Goal: Task Accomplishment & Management: Complete application form

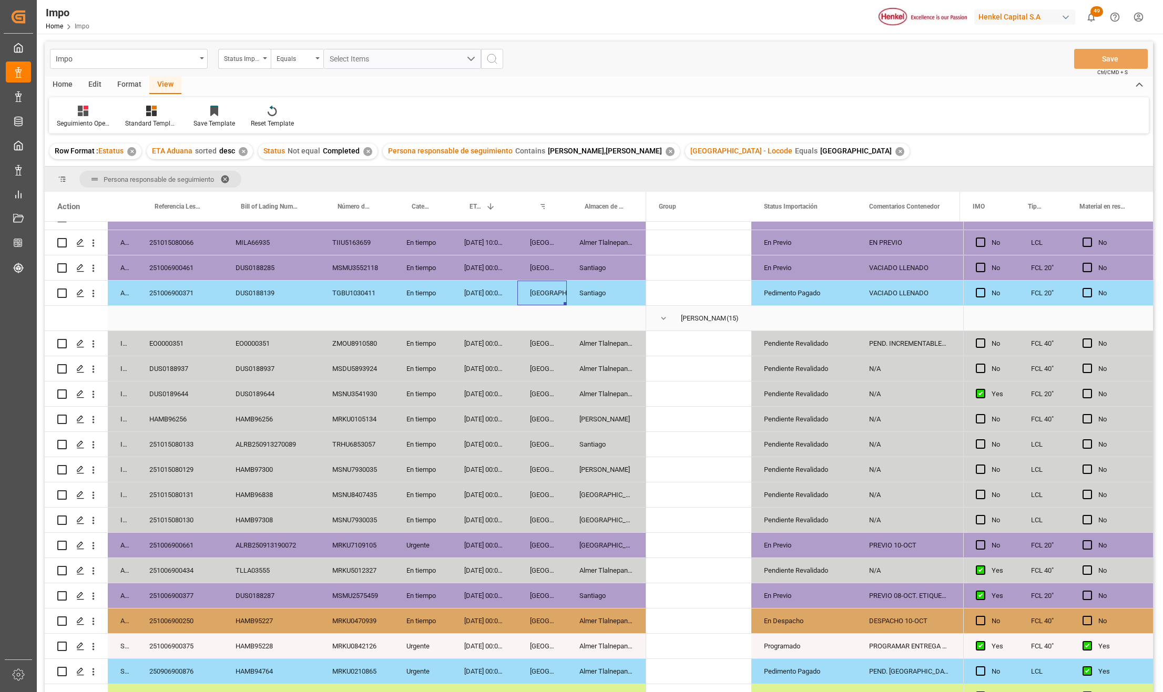
scroll to position [160, 0]
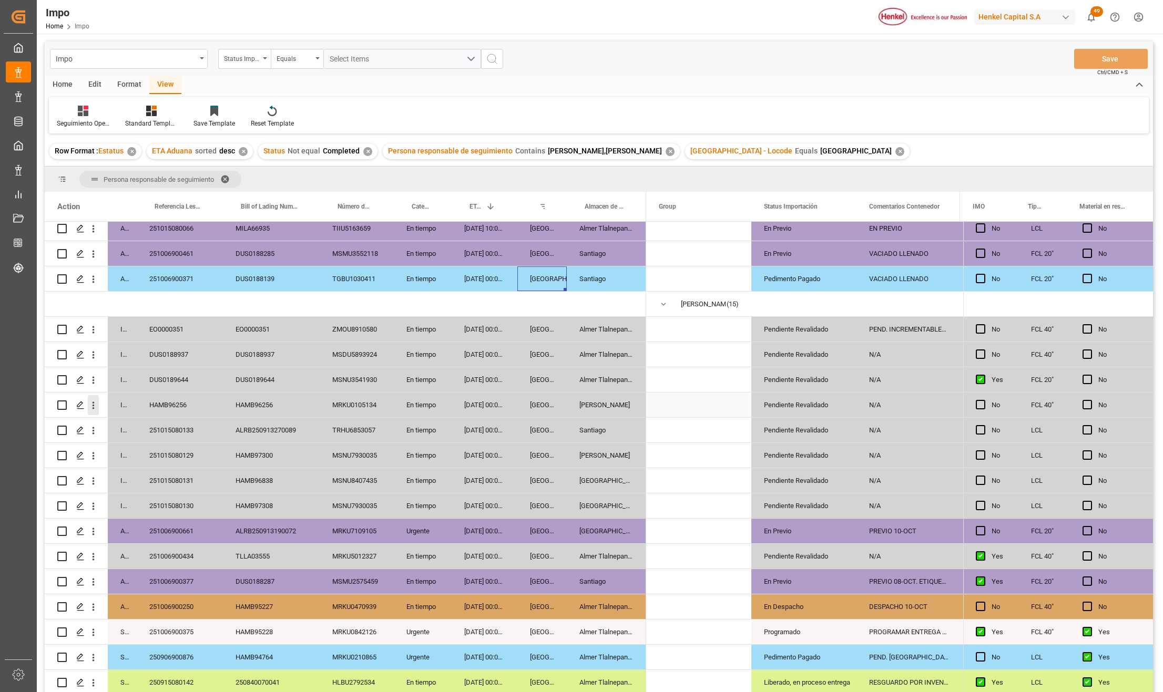
click at [93, 402] on icon "open menu" at bounding box center [93, 405] width 11 height 11
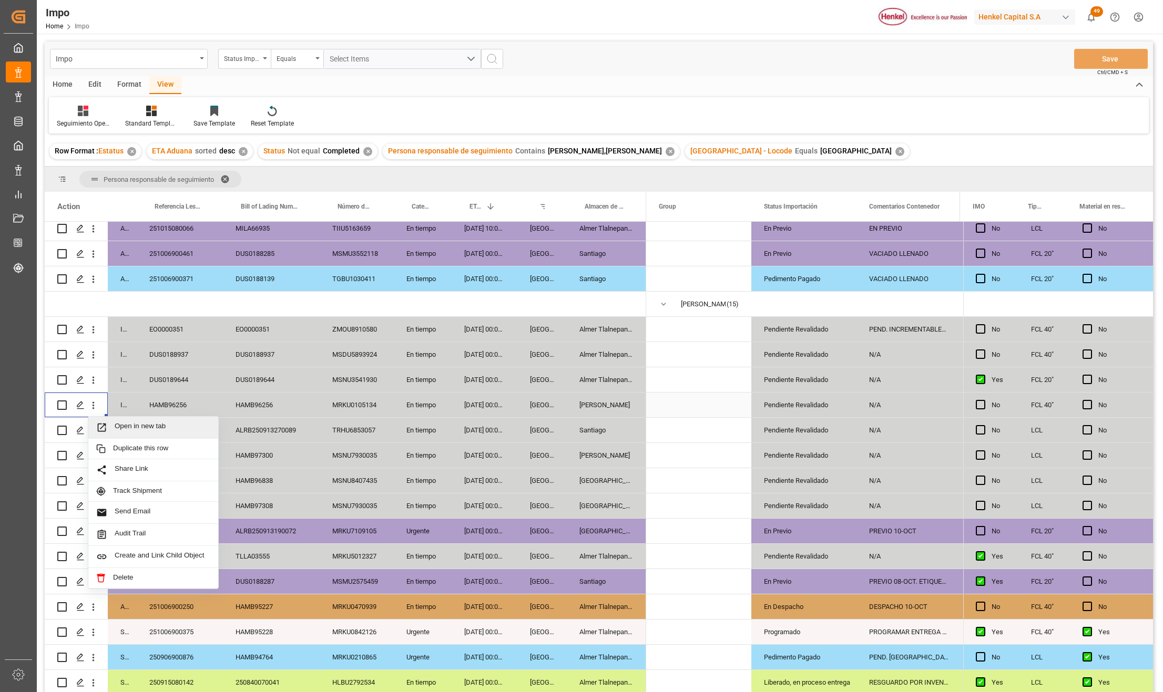
click at [104, 422] on icon "Press SPACE to select this row." at bounding box center [101, 427] width 11 height 11
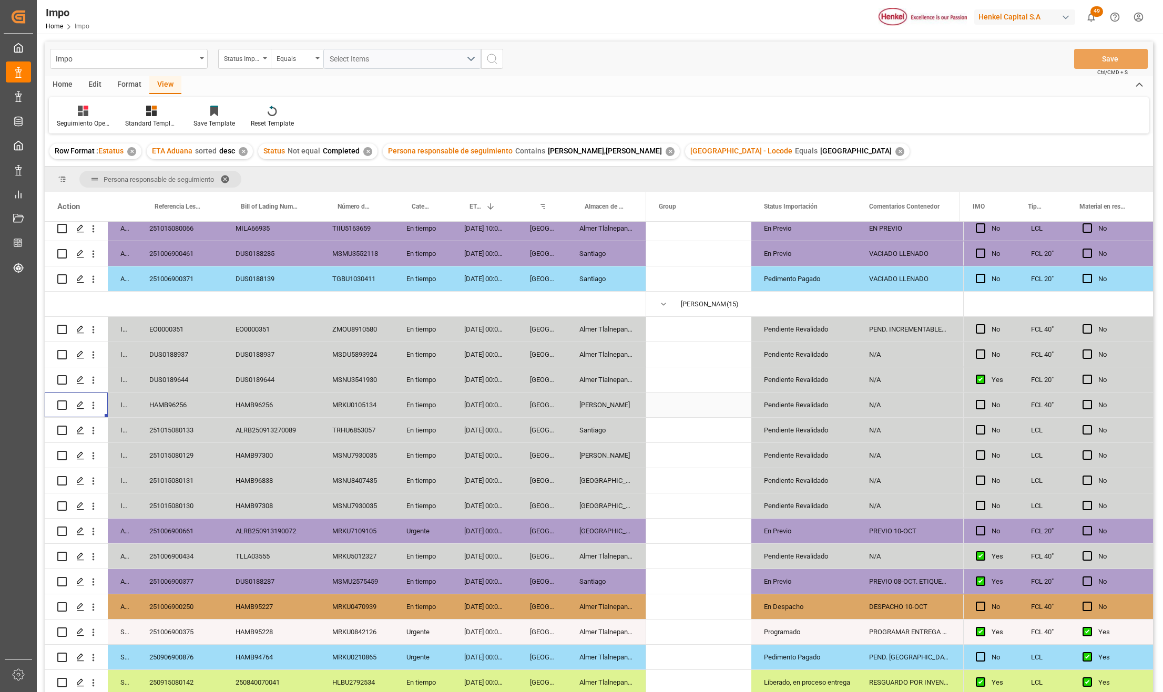
click at [229, 402] on div "HAMB96256" at bounding box center [271, 405] width 97 height 25
click at [335, 402] on div "MRKU0105134" at bounding box center [357, 405] width 74 height 25
click at [326, 433] on div "TRHU6853057" at bounding box center [357, 430] width 74 height 25
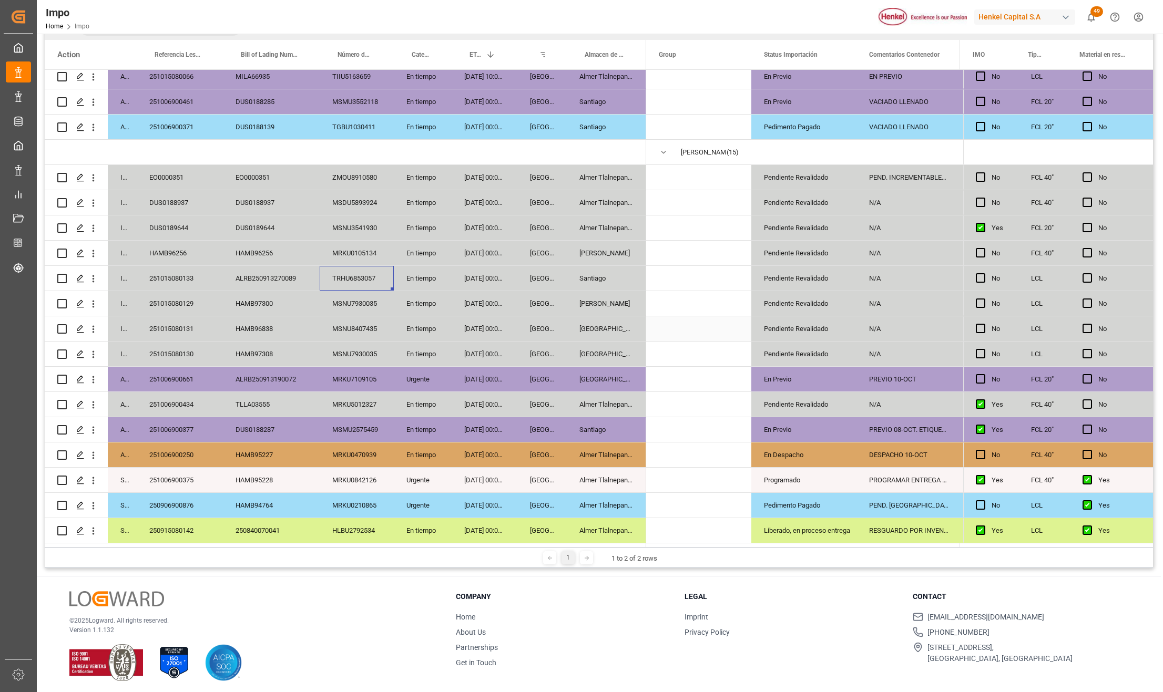
scroll to position [156, 0]
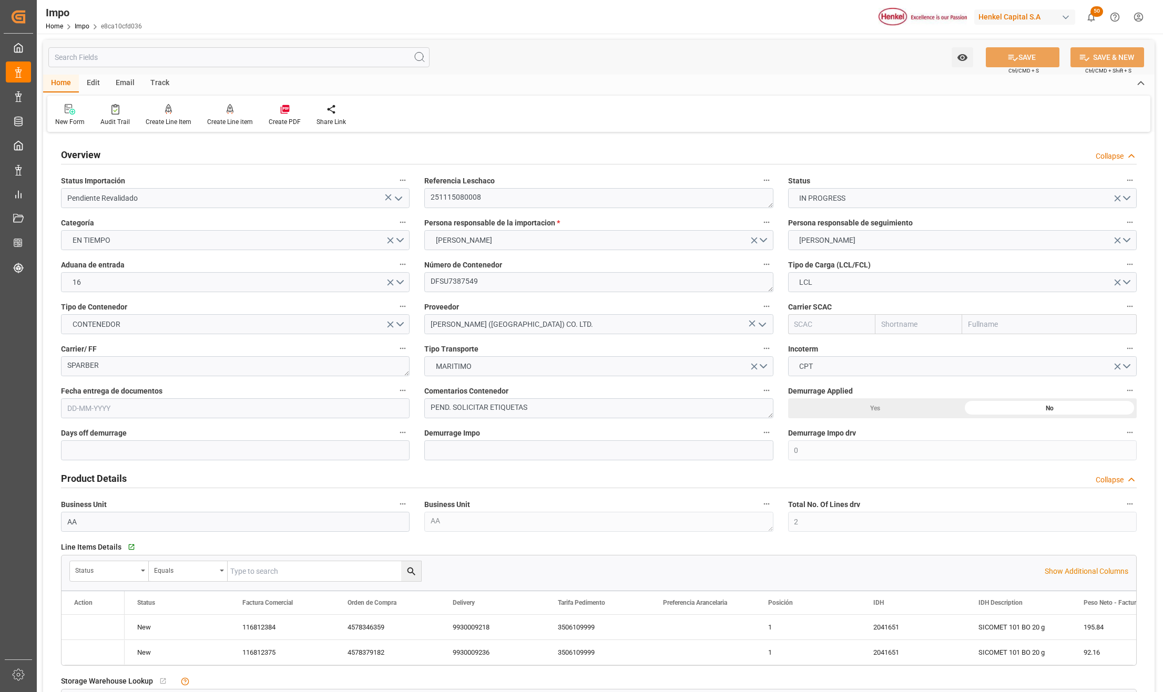
type input "0"
type input "2"
type input "1"
type input "2"
type input "29-09-2025"
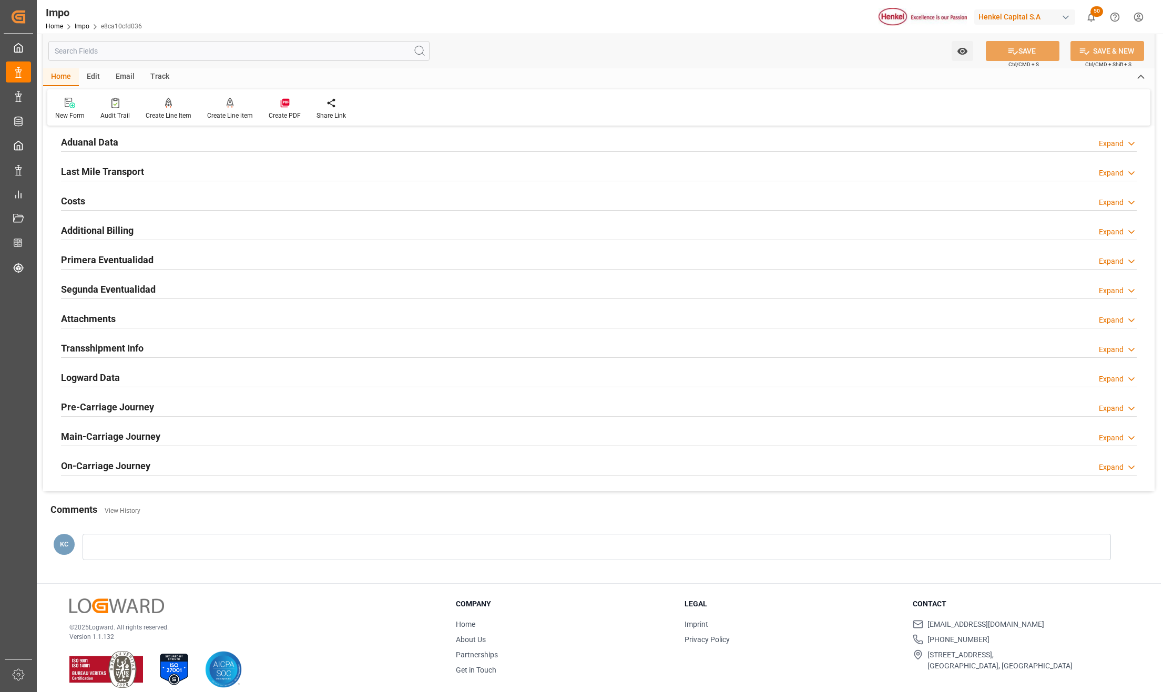
scroll to position [771, 0]
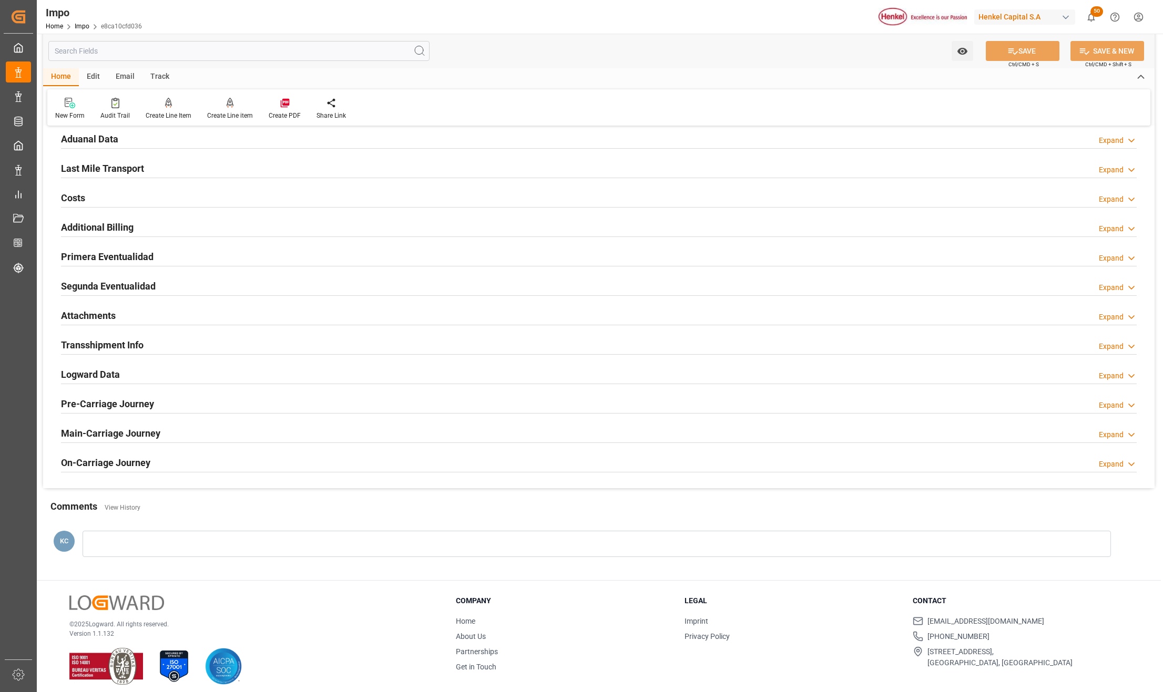
drag, startPoint x: 97, startPoint y: 314, endPoint x: 207, endPoint y: 335, distance: 112.3
click at [97, 314] on h2 "Attachments" at bounding box center [88, 316] width 55 height 14
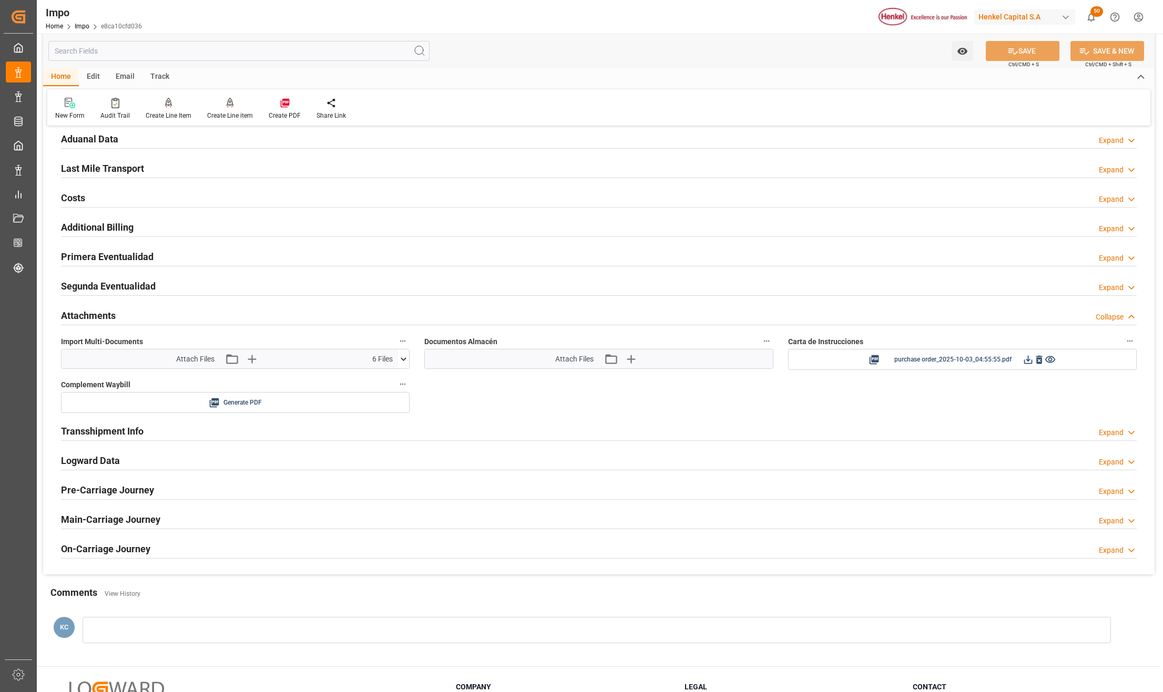
click at [404, 358] on icon at bounding box center [403, 359] width 11 height 11
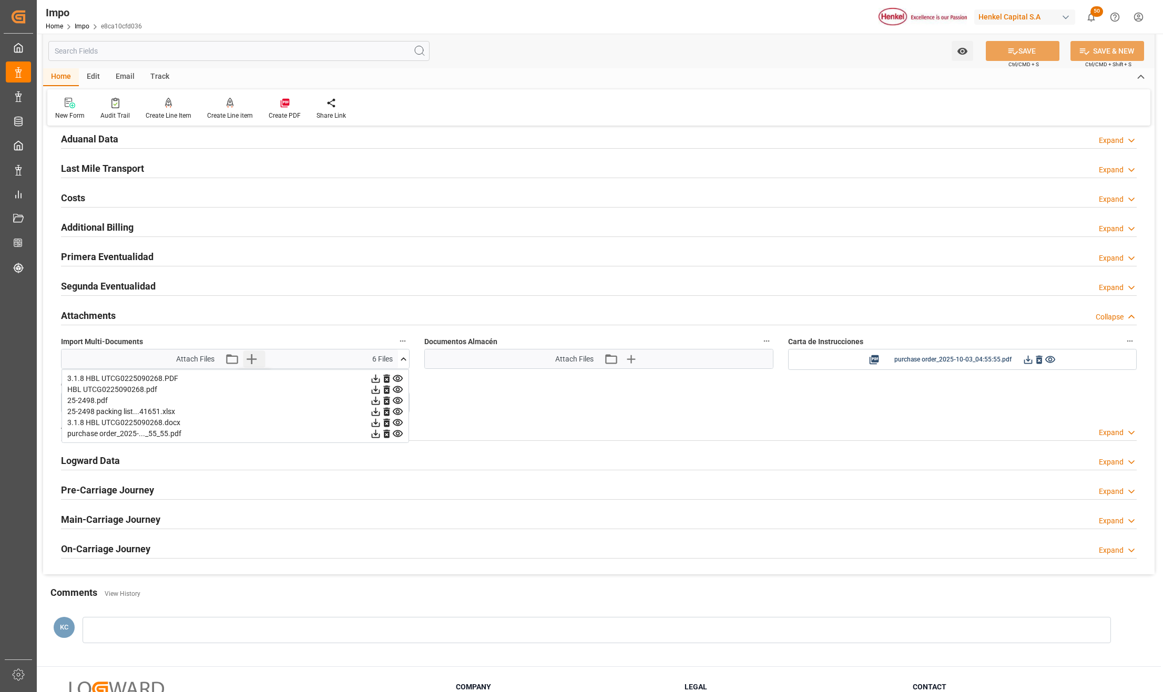
click at [247, 356] on icon "button" at bounding box center [251, 359] width 17 height 17
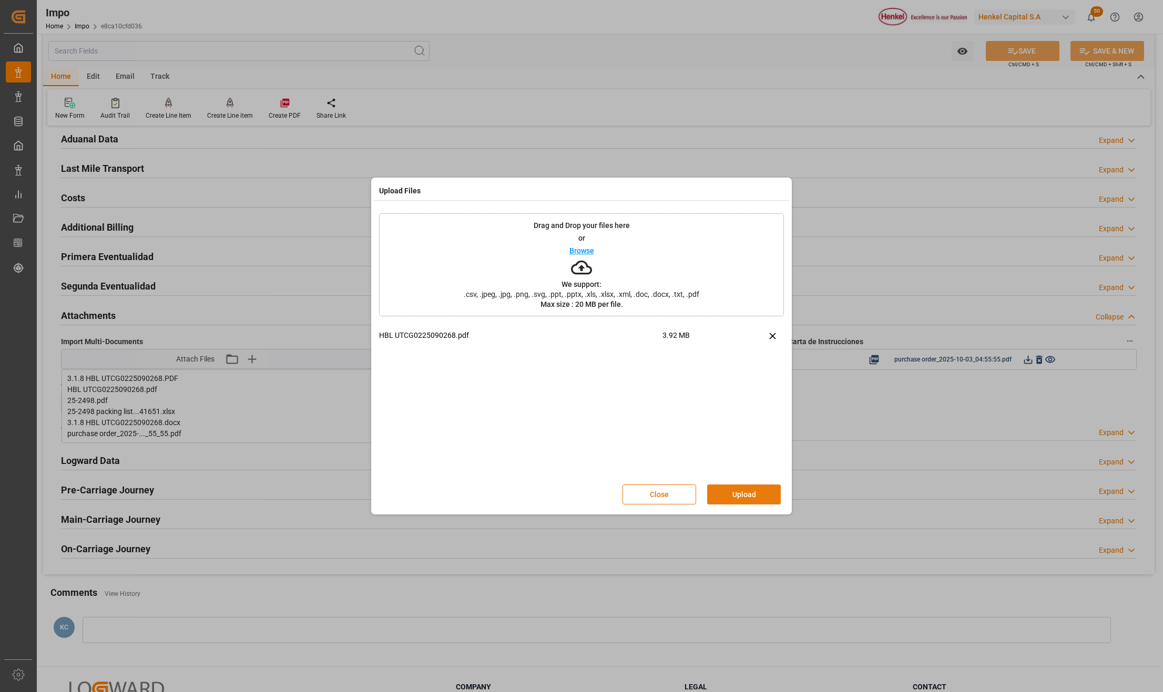
click at [732, 495] on button "Upload" at bounding box center [744, 495] width 74 height 20
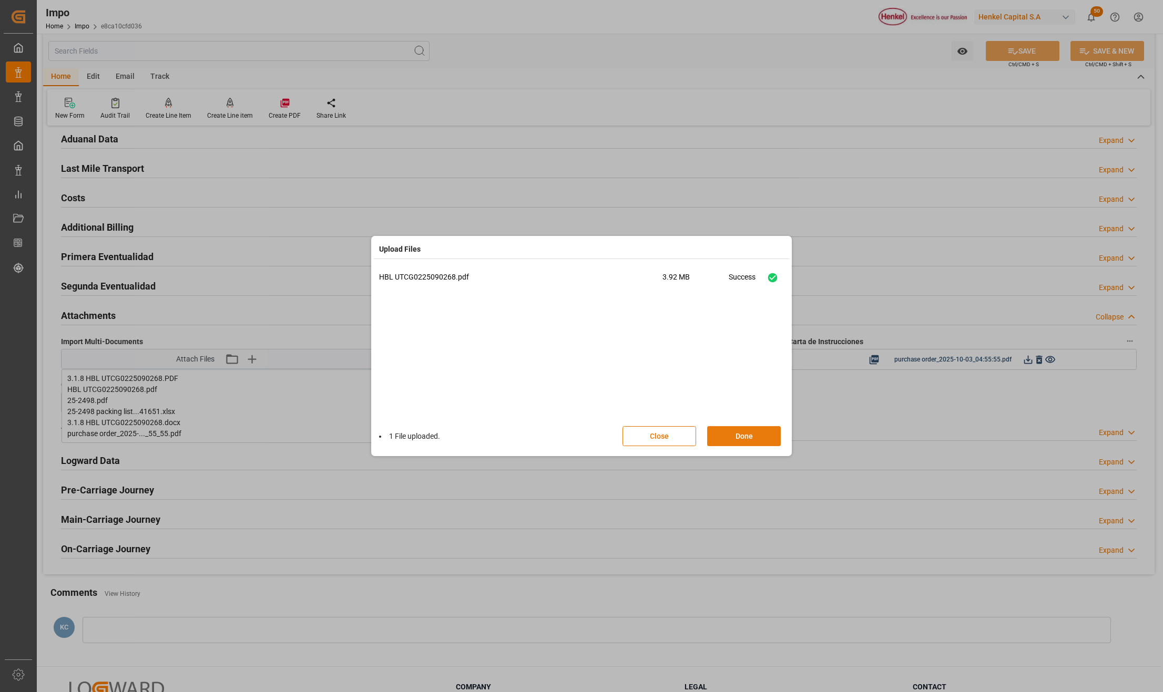
click at [753, 427] on button "Done" at bounding box center [744, 436] width 74 height 20
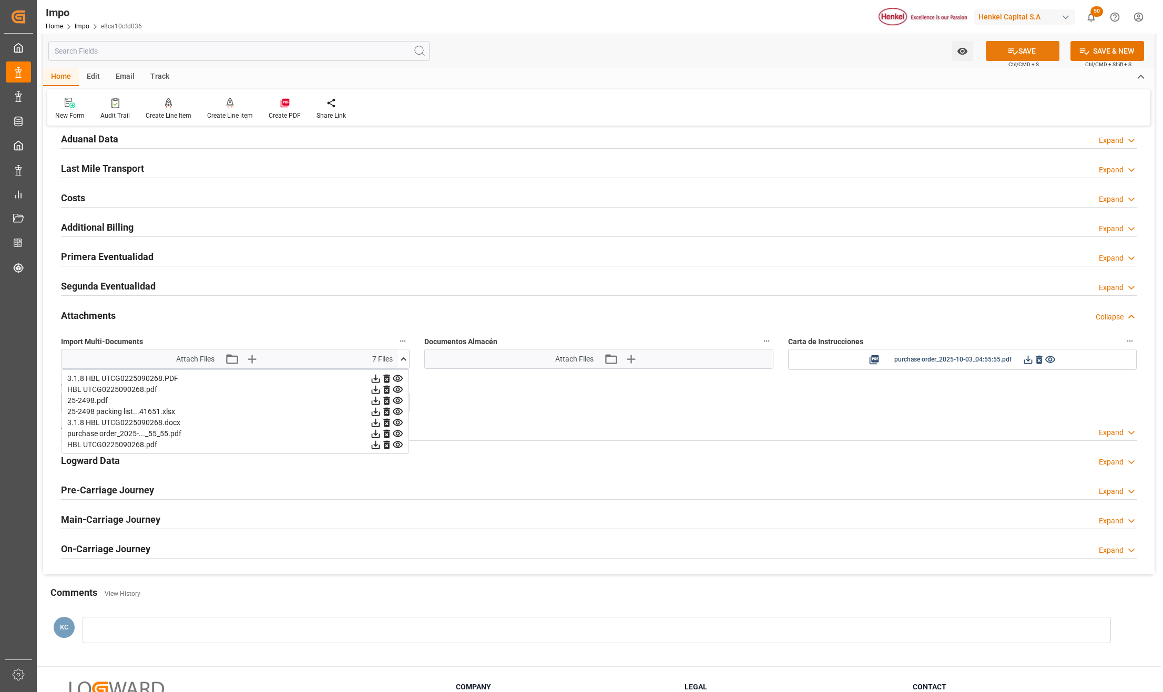
click at [1022, 53] on button "SAVE" at bounding box center [1023, 51] width 74 height 20
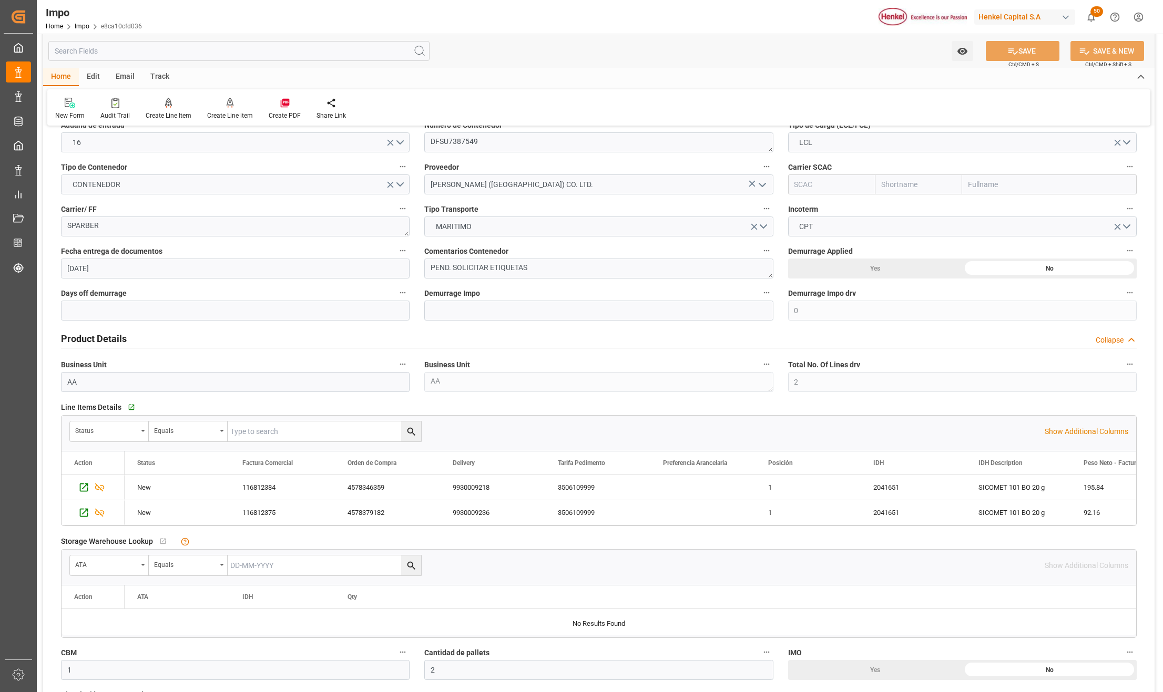
scroll to position [0, 0]
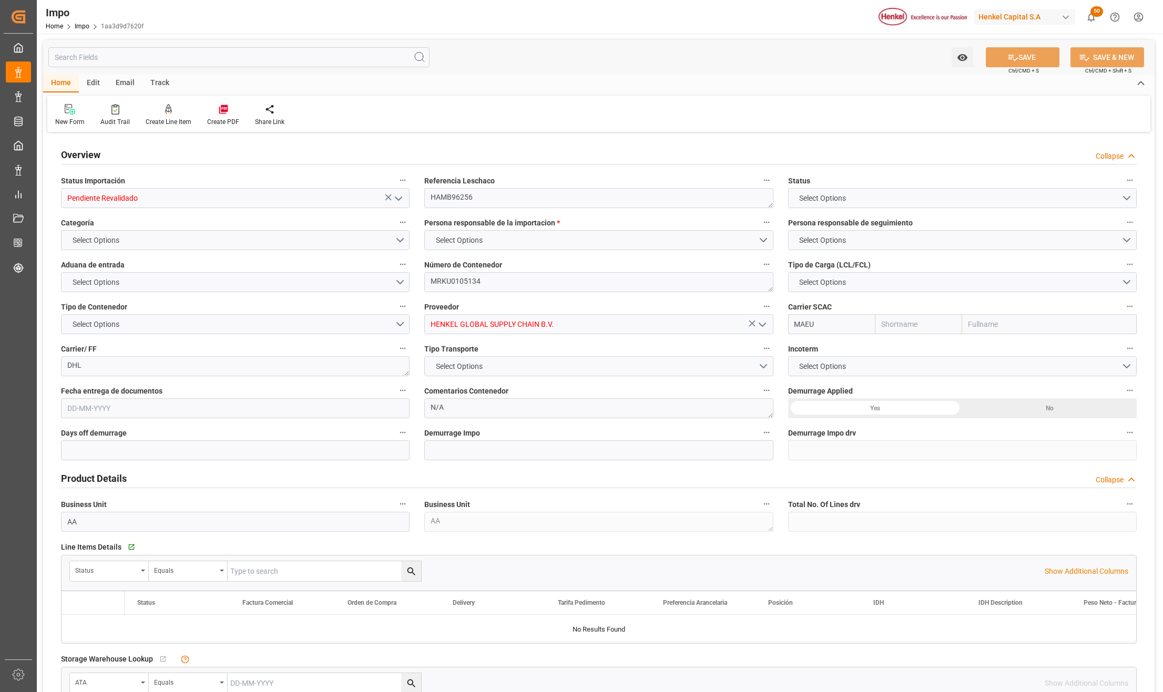
type input "Maersk"
type input "Maersk Line AS"
type input "5"
type input "50"
type input "19"
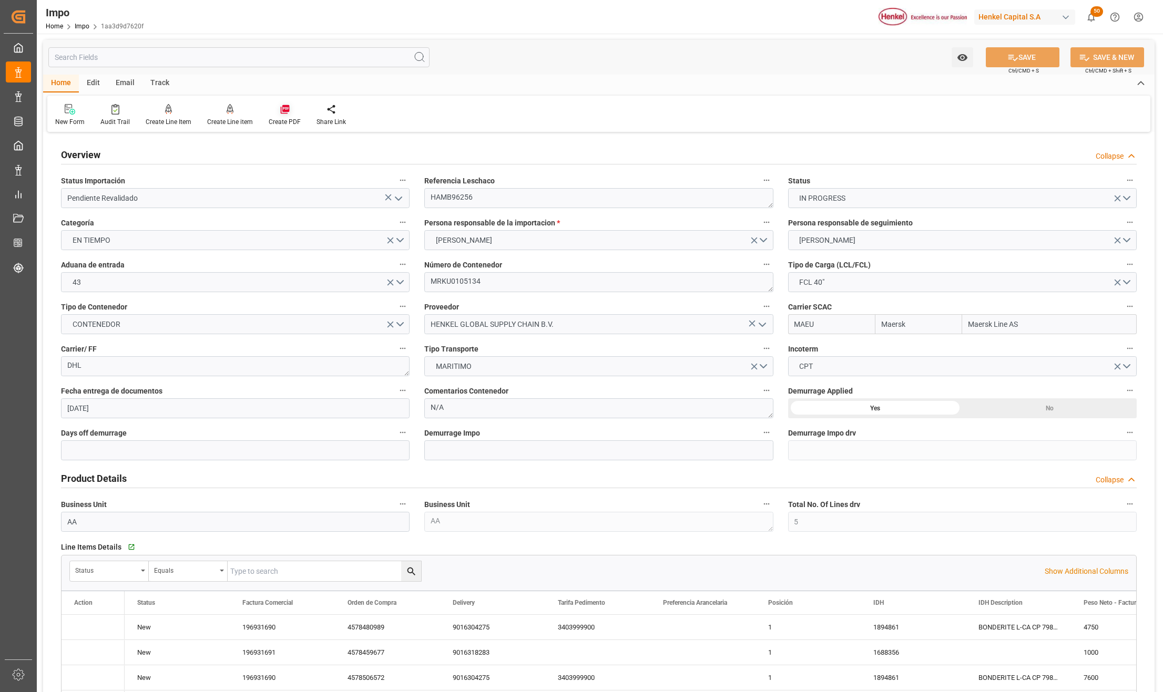
type input "30-09-2025"
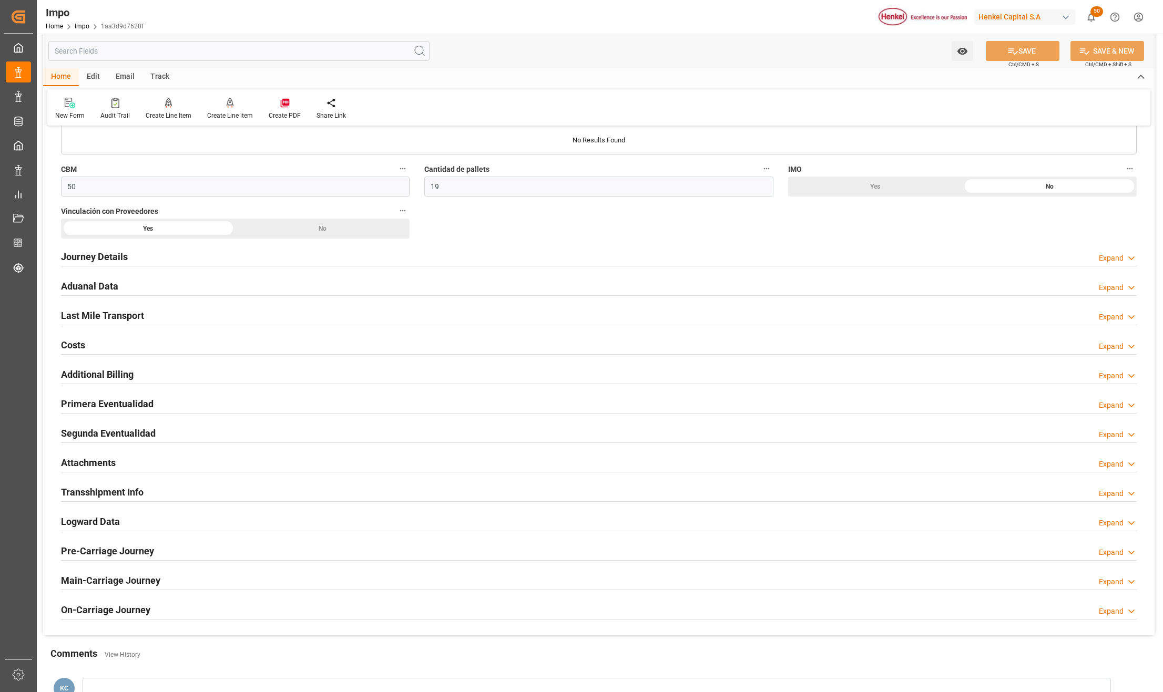
scroll to position [701, 0]
click at [95, 463] on h2 "Attachments" at bounding box center [88, 461] width 55 height 14
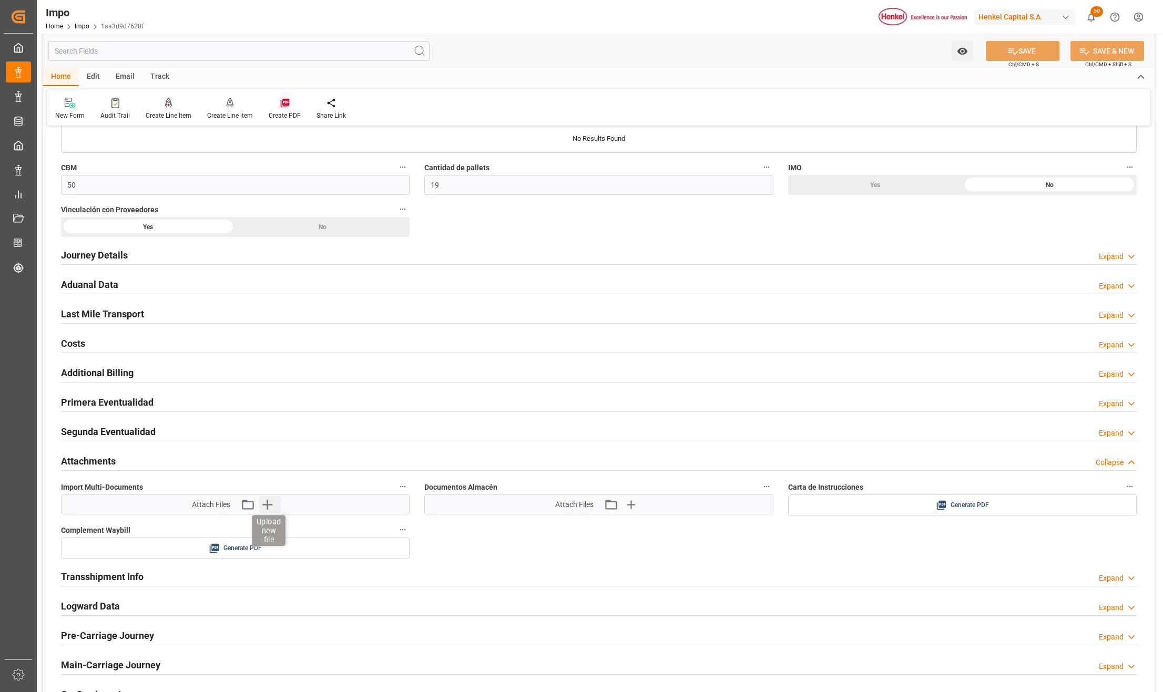
click at [267, 510] on icon "button" at bounding box center [267, 505] width 10 height 10
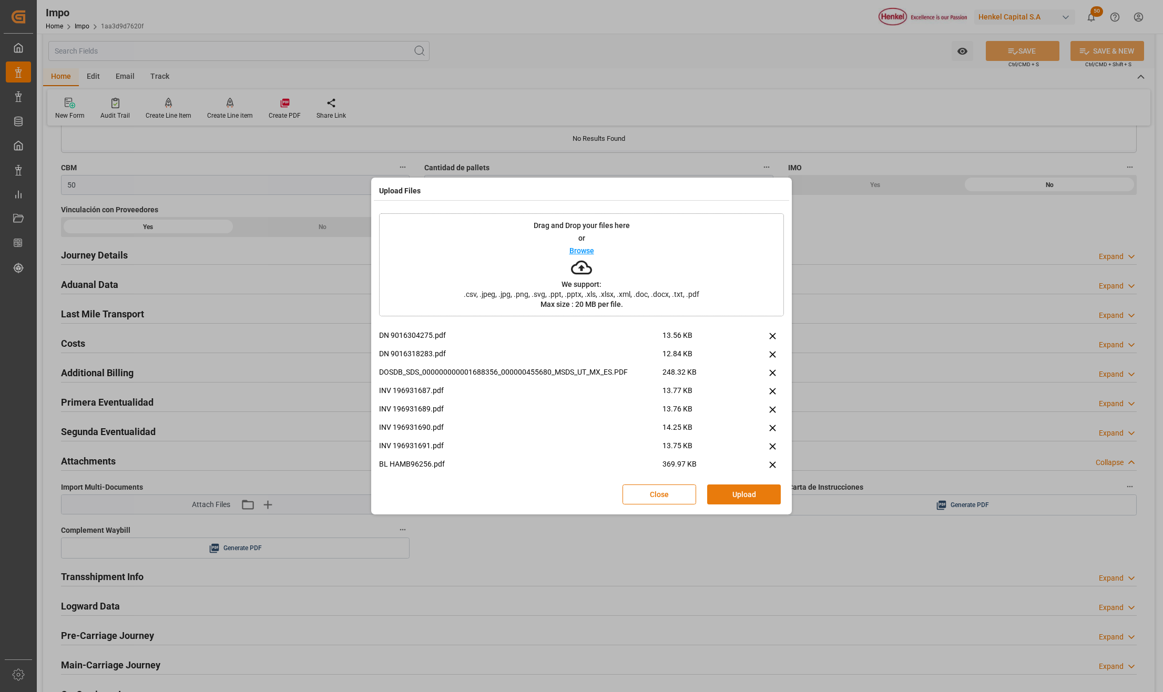
click at [746, 490] on button "Upload" at bounding box center [744, 495] width 74 height 20
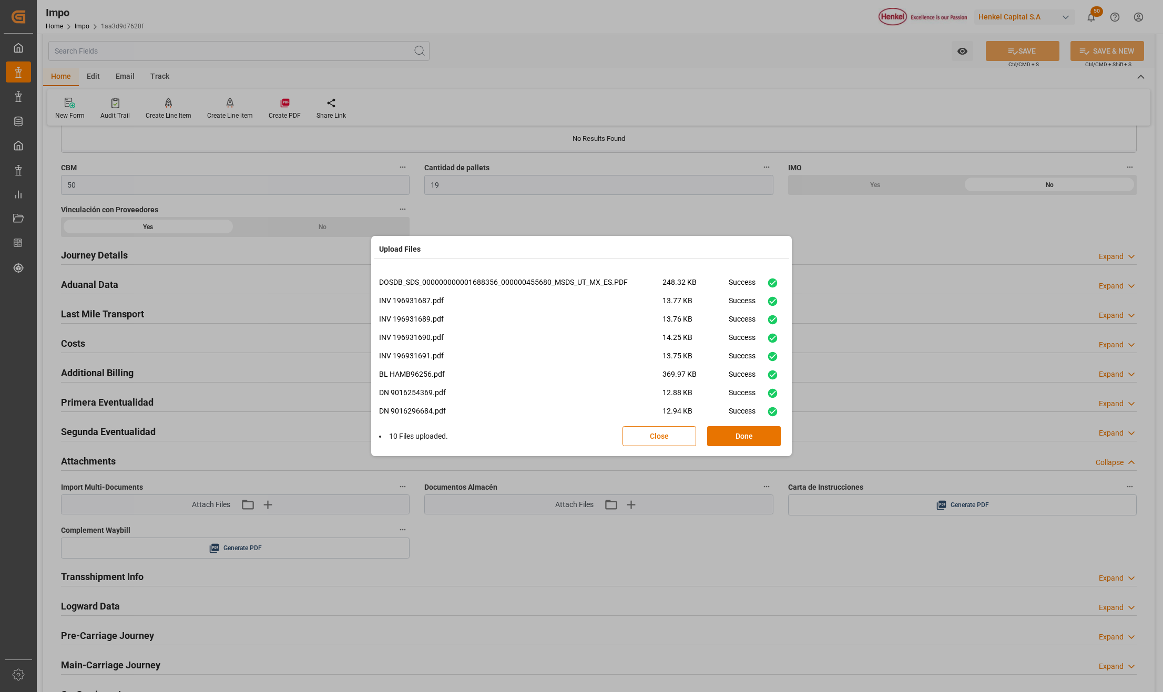
scroll to position [44, 0]
click at [753, 440] on button "Done" at bounding box center [744, 436] width 74 height 20
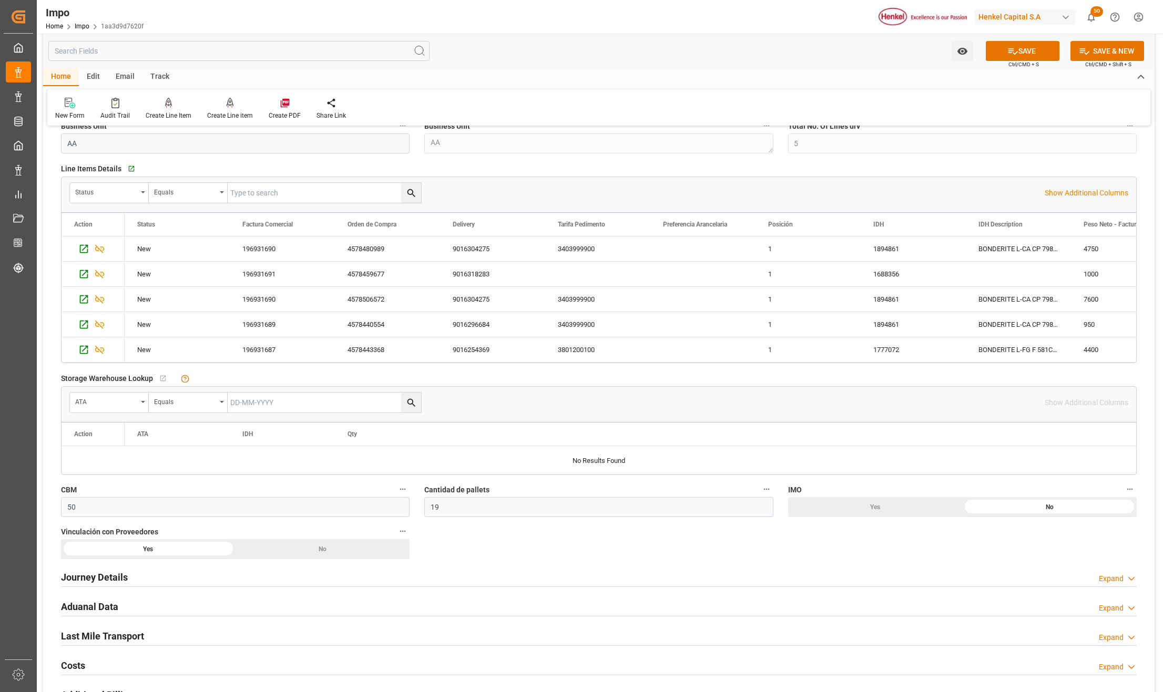
scroll to position [350, 0]
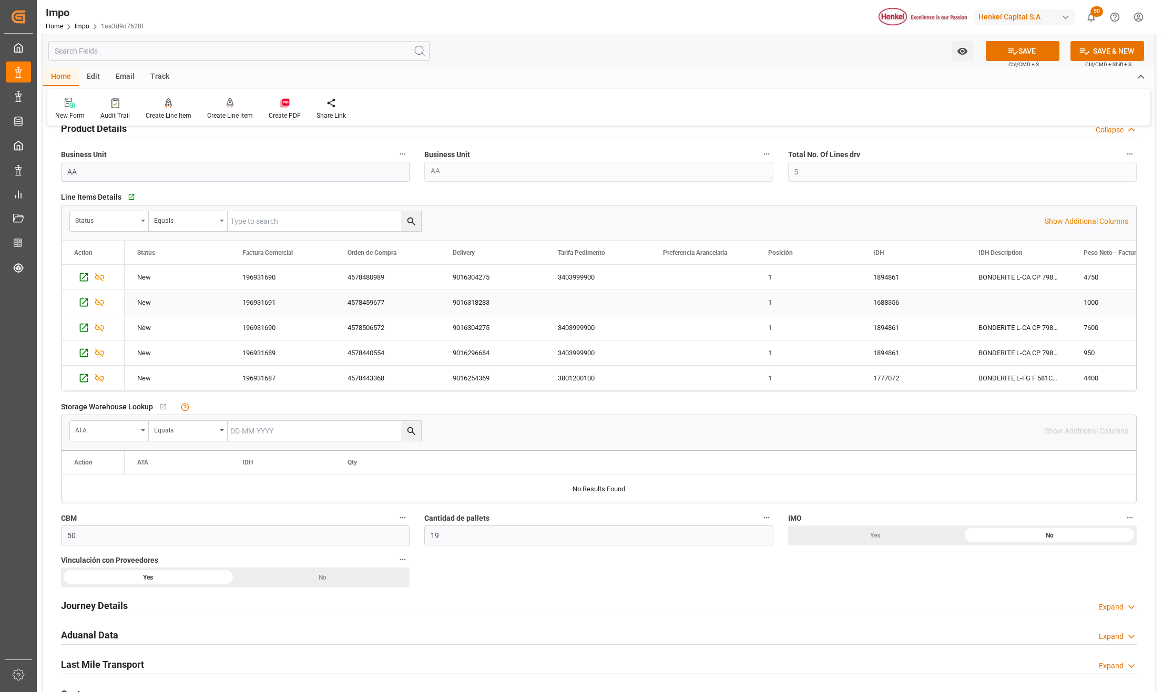
click at [900, 307] on div "1688356" at bounding box center [912, 302] width 105 height 25
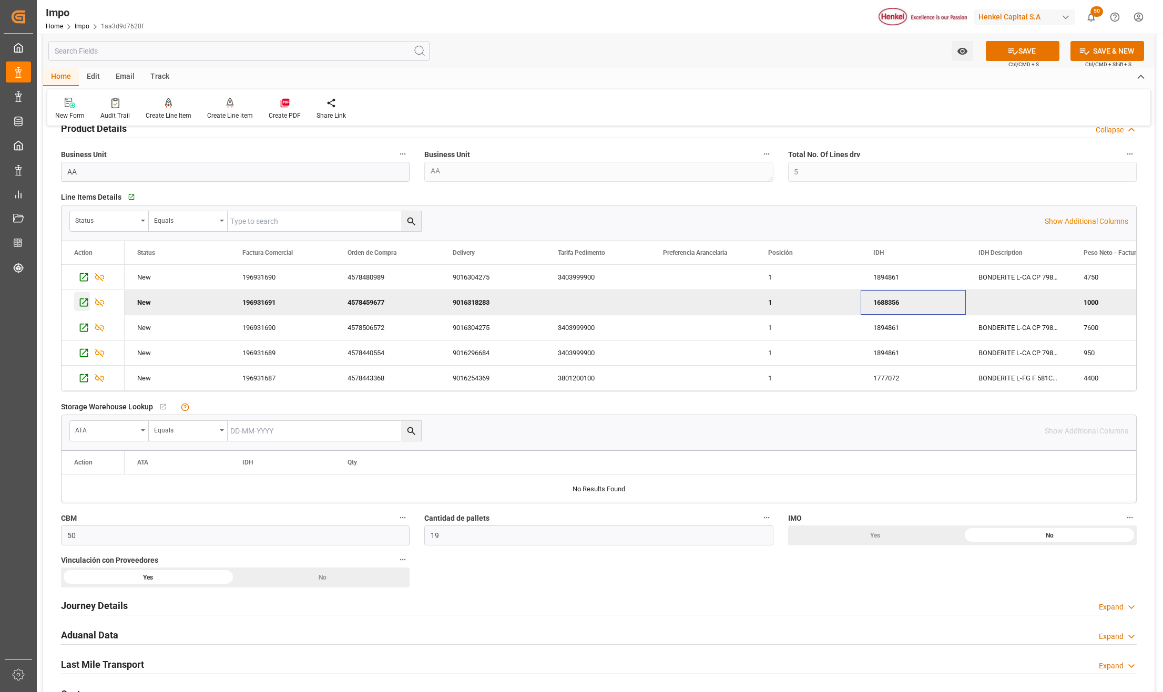
click at [84, 299] on icon "Press SPACE to deselect this row." at bounding box center [84, 303] width 8 height 8
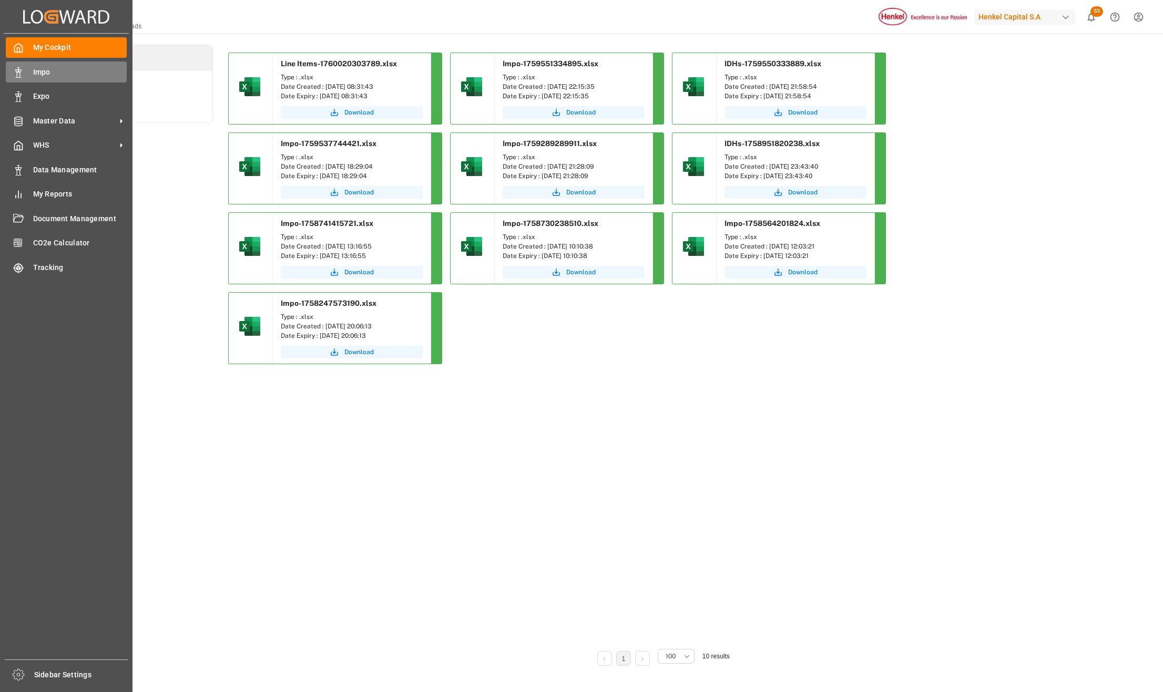
click at [28, 70] on div "Impo Impo" at bounding box center [66, 71] width 121 height 20
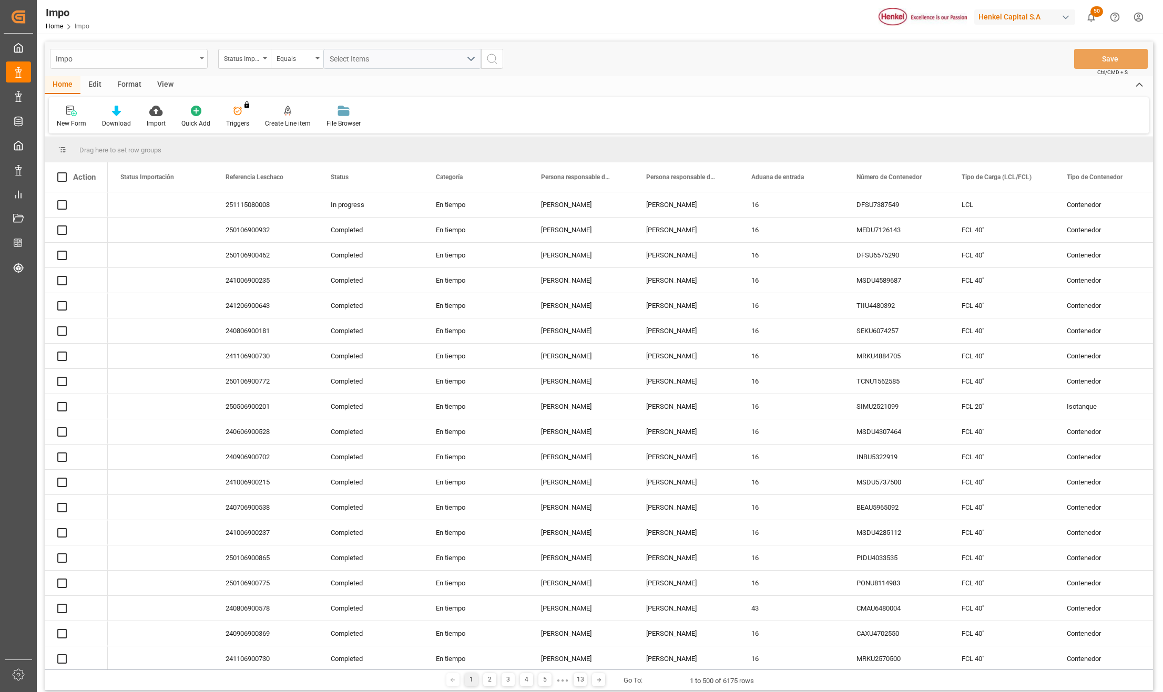
click at [203, 59] on icon "open menu" at bounding box center [202, 58] width 4 height 2
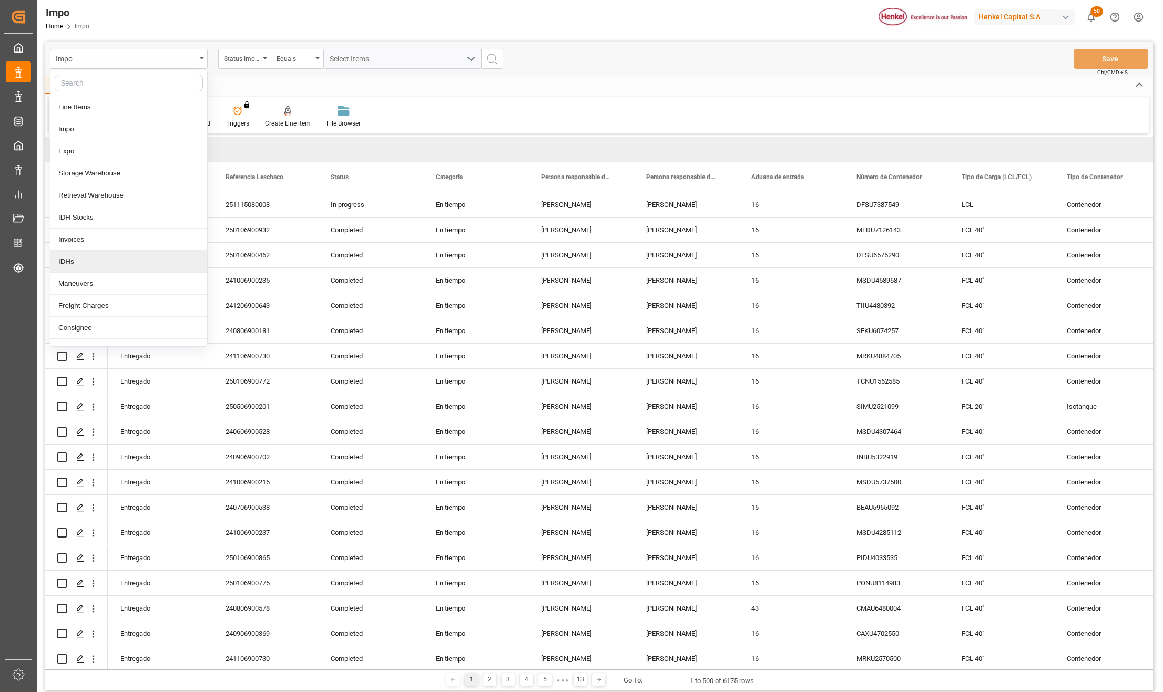
click at [73, 267] on div "IDHs" at bounding box center [128, 262] width 157 height 22
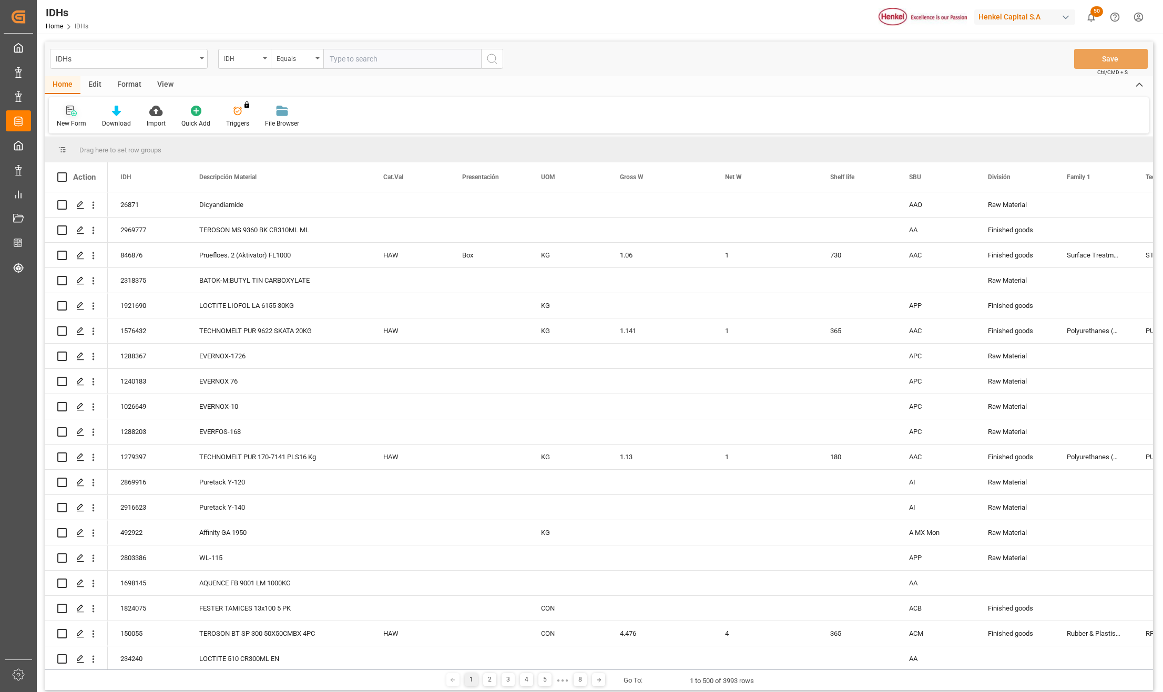
click at [70, 117] on div "New Form" at bounding box center [71, 116] width 45 height 23
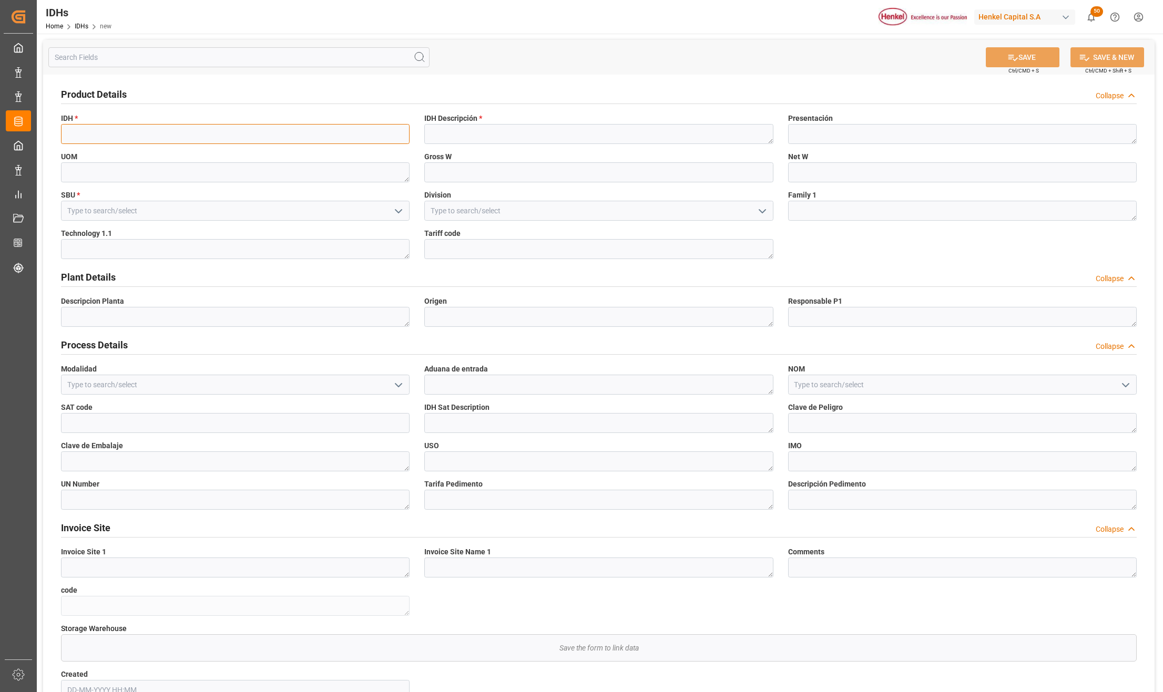
click at [224, 131] on input at bounding box center [235, 134] width 348 height 20
paste input "1688356"
type input "1688356"
click at [436, 139] on textarea at bounding box center [598, 134] width 348 height 20
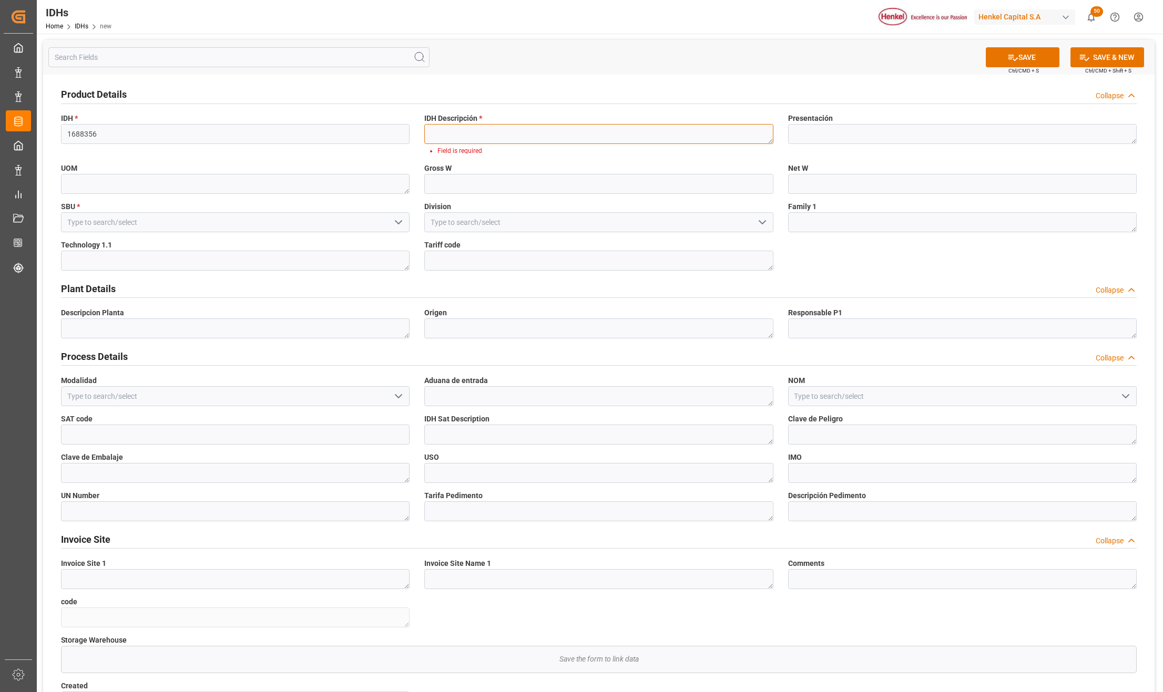
paste textarea "AQUENCE BG 9031 LM 1000KG"
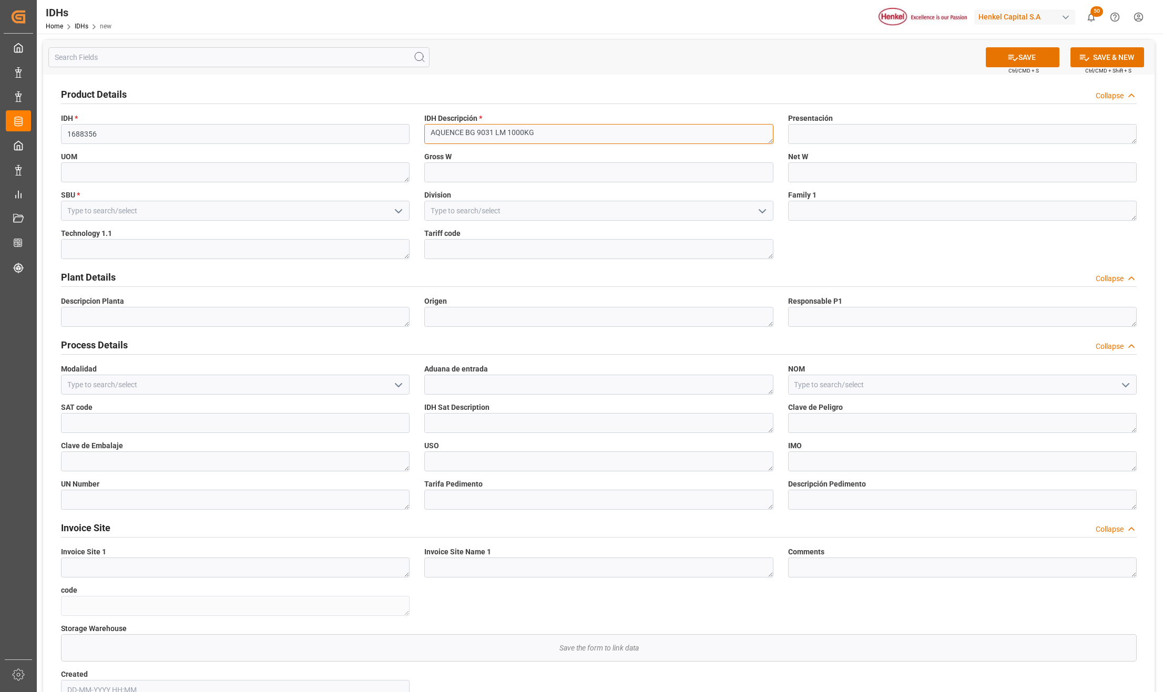
type textarea "AQUENCE BG 9031 LM 1000KG"
click at [465, 208] on input at bounding box center [598, 211] width 348 height 20
click at [762, 207] on icon "open menu" at bounding box center [762, 211] width 13 height 13
click at [510, 237] on div "Finished goods" at bounding box center [598, 234] width 347 height 24
type input "Finished goods"
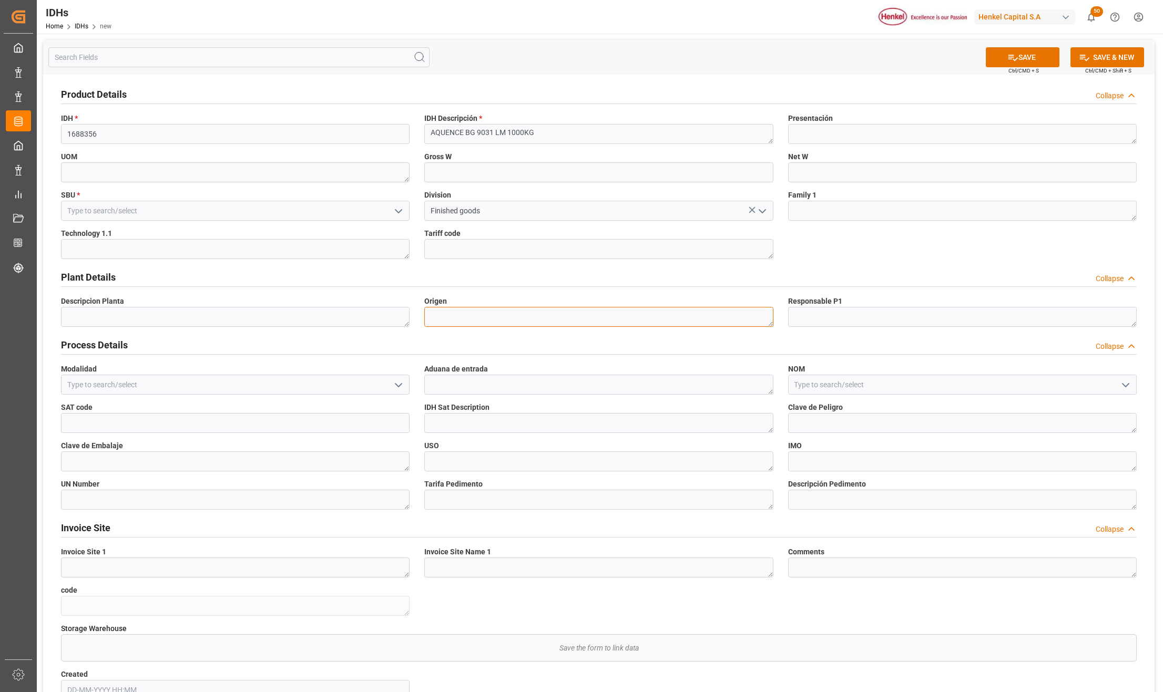
click at [443, 318] on textarea at bounding box center [598, 317] width 348 height 20
click at [446, 317] on textarea at bounding box center [598, 317] width 348 height 20
type textarea "a"
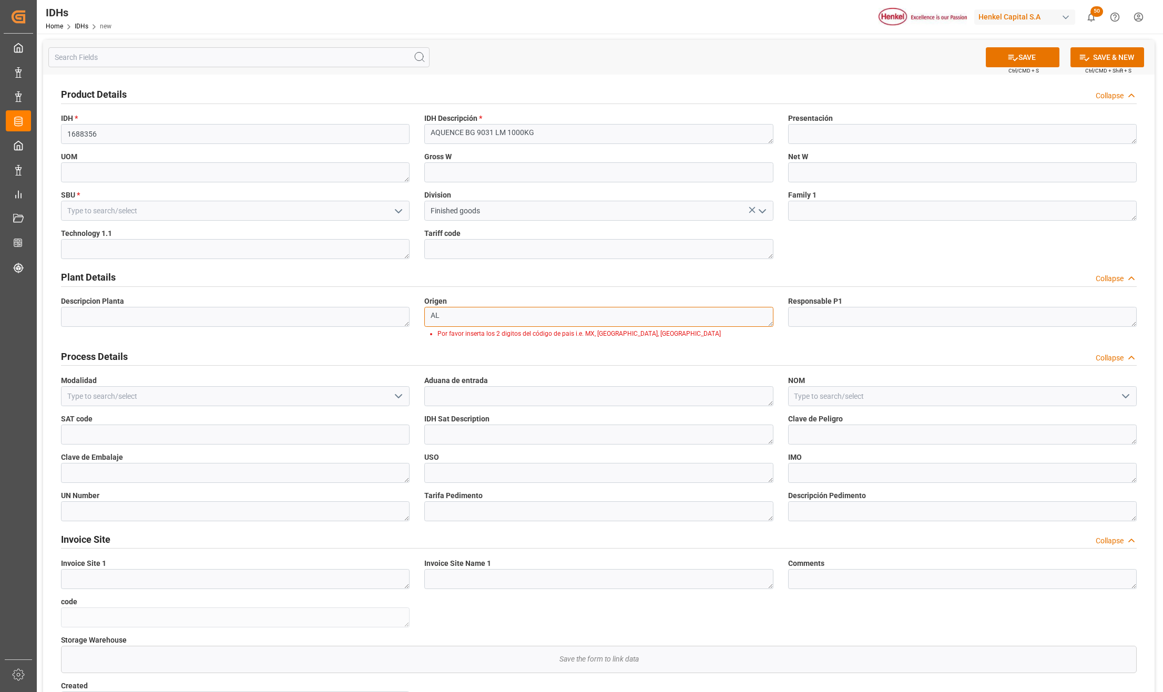
type textarea "A"
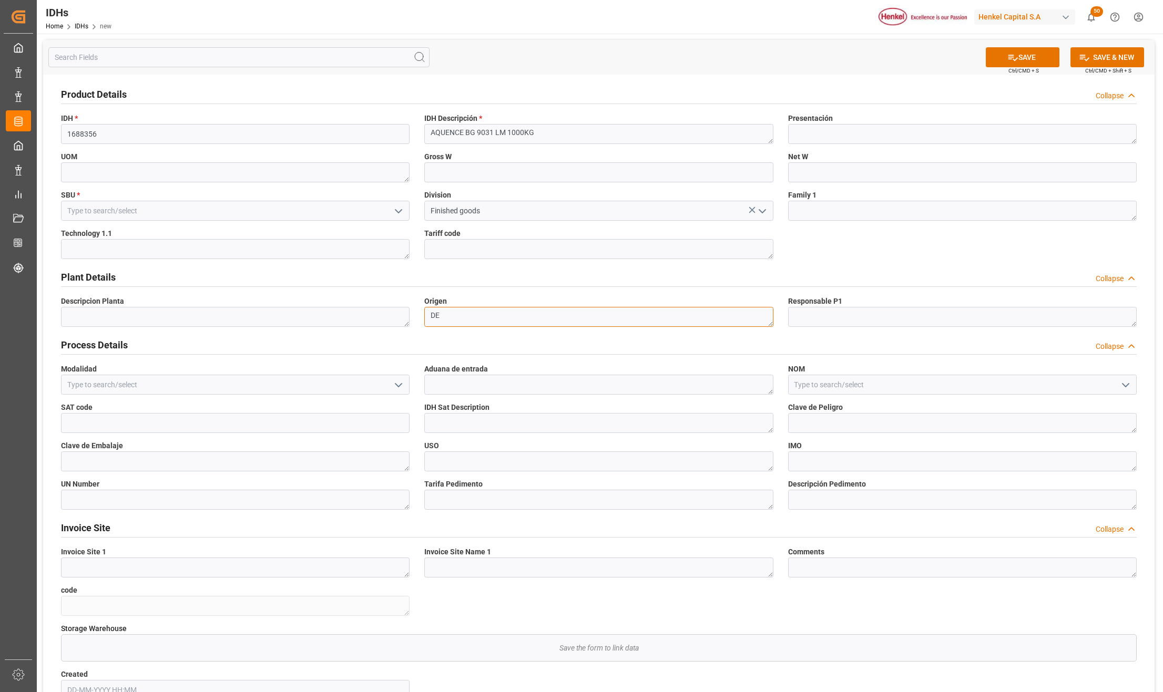
type textarea "DE"
click at [204, 384] on input at bounding box center [235, 385] width 348 height 20
click at [388, 377] on input at bounding box center [235, 385] width 348 height 20
click at [393, 382] on icon "open menu" at bounding box center [398, 385] width 13 height 13
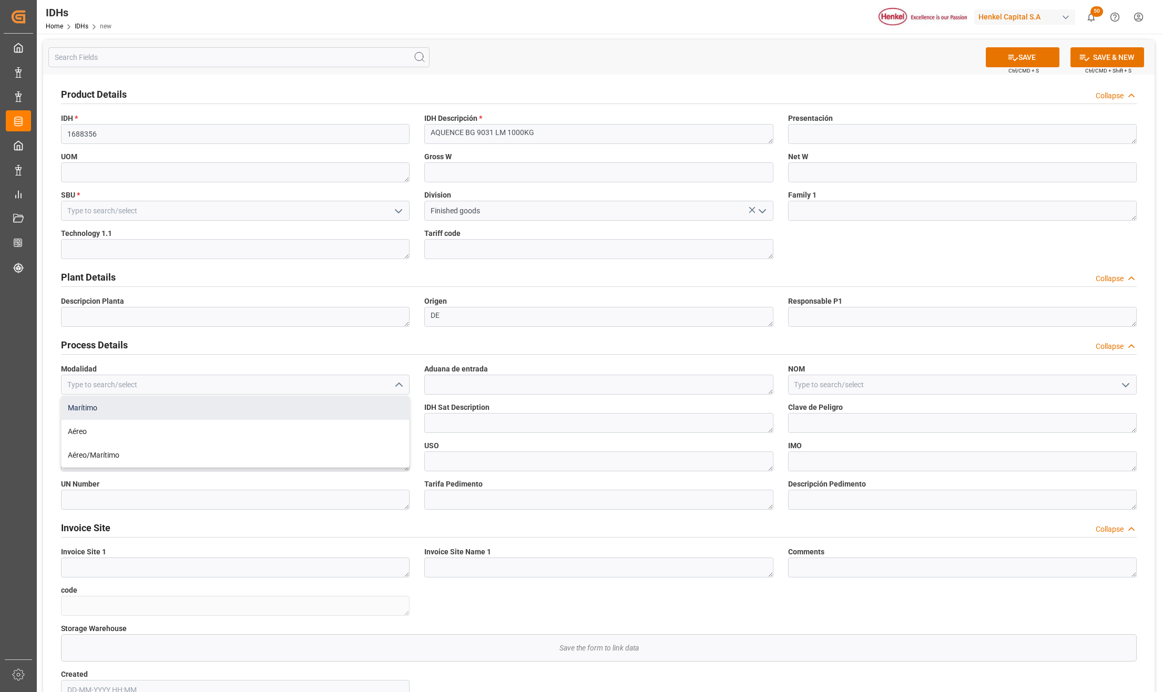
click at [143, 406] on div "Marítimo" at bounding box center [234, 408] width 347 height 24
type input "Marítimo"
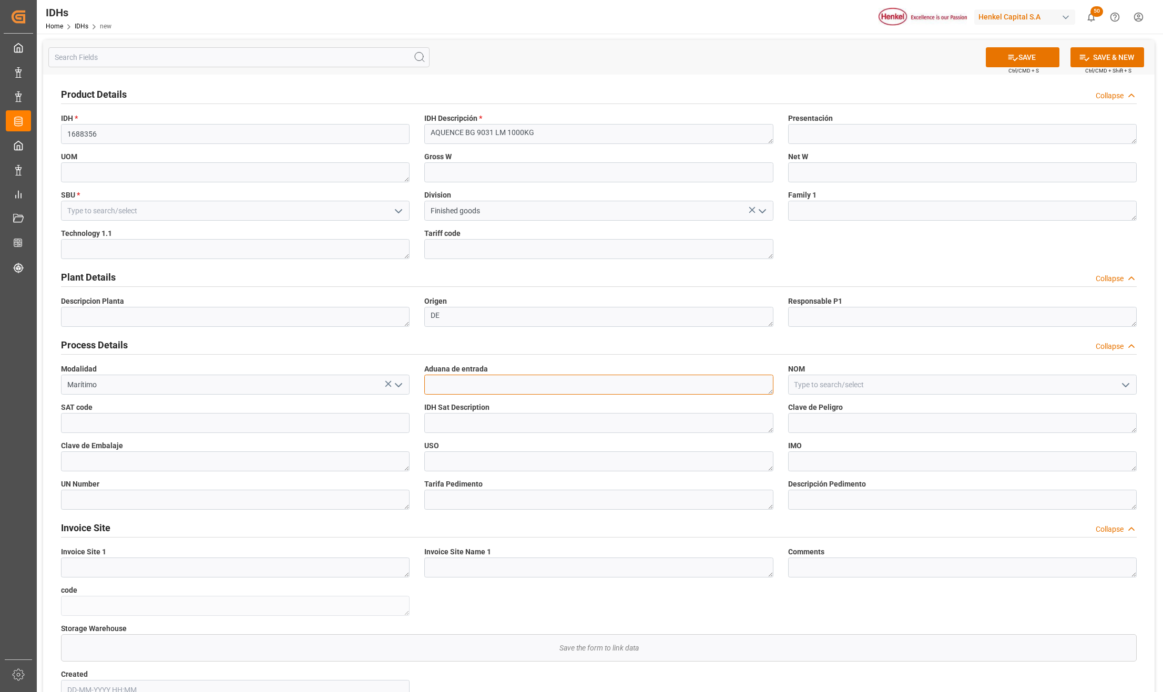
click at [498, 393] on textarea at bounding box center [598, 385] width 348 height 20
type textarea "43"
click at [1124, 385] on icon "open menu" at bounding box center [1125, 385] width 13 height 13
click at [814, 338] on div "Process Details Collapse" at bounding box center [598, 344] width 1075 height 20
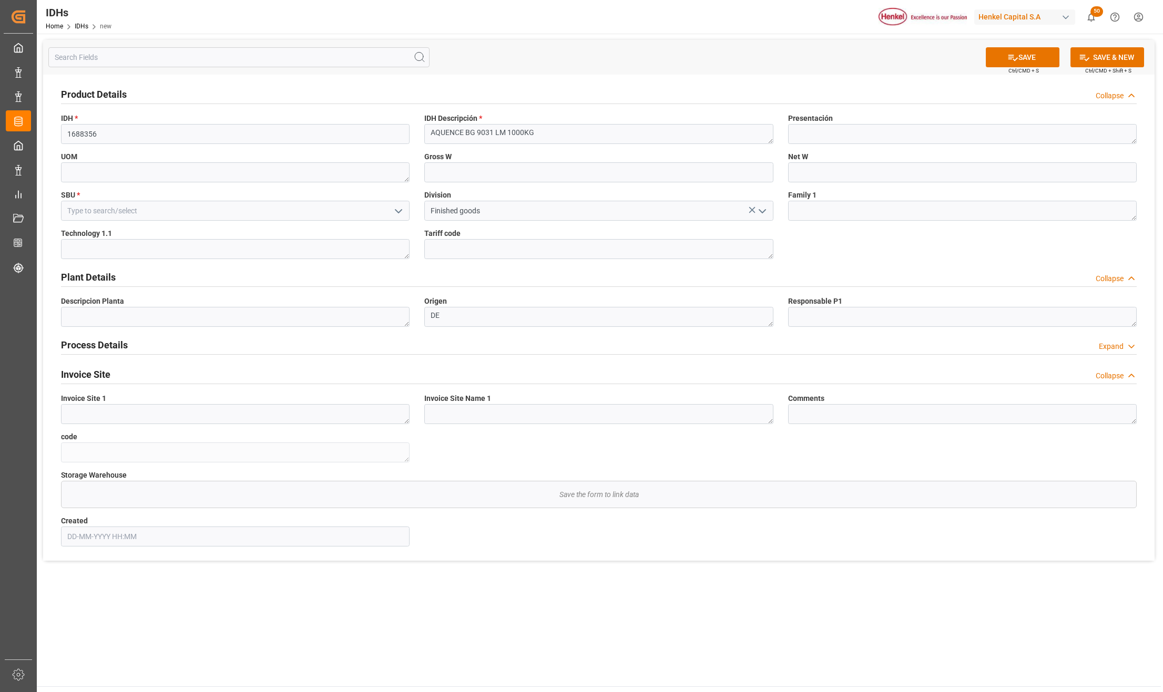
click at [101, 278] on h2 "Plant Details" at bounding box center [88, 277] width 55 height 14
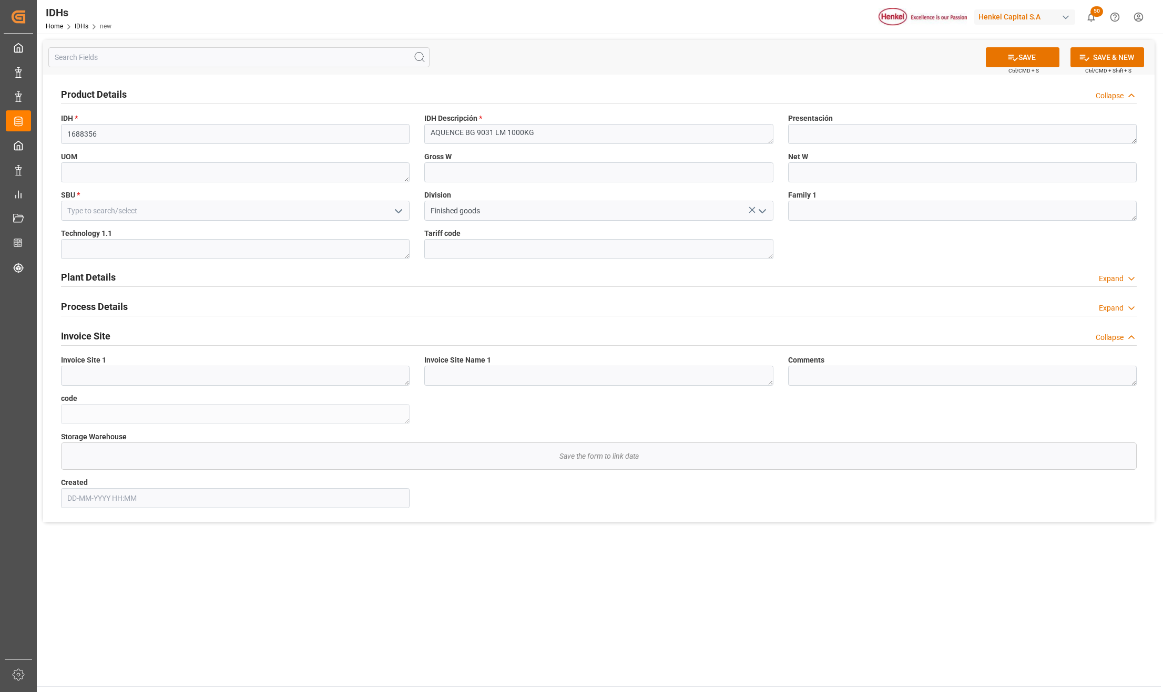
click at [101, 284] on h2 "Plant Details" at bounding box center [88, 277] width 55 height 14
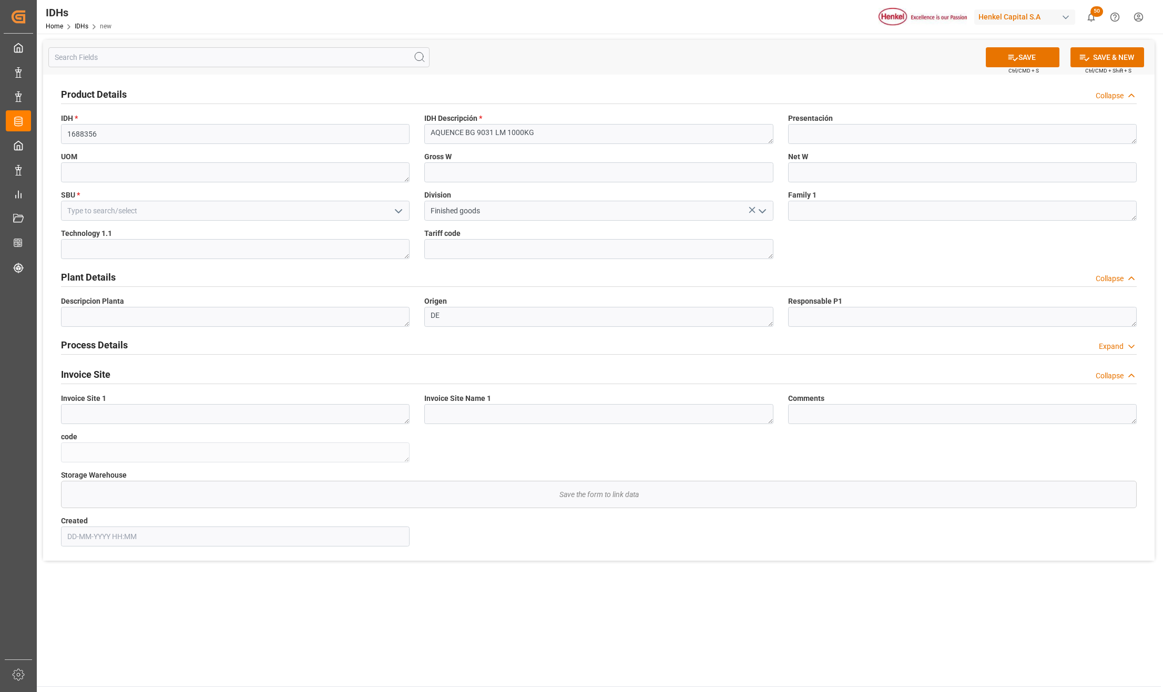
click at [95, 346] on h2 "Process Details" at bounding box center [94, 345] width 67 height 14
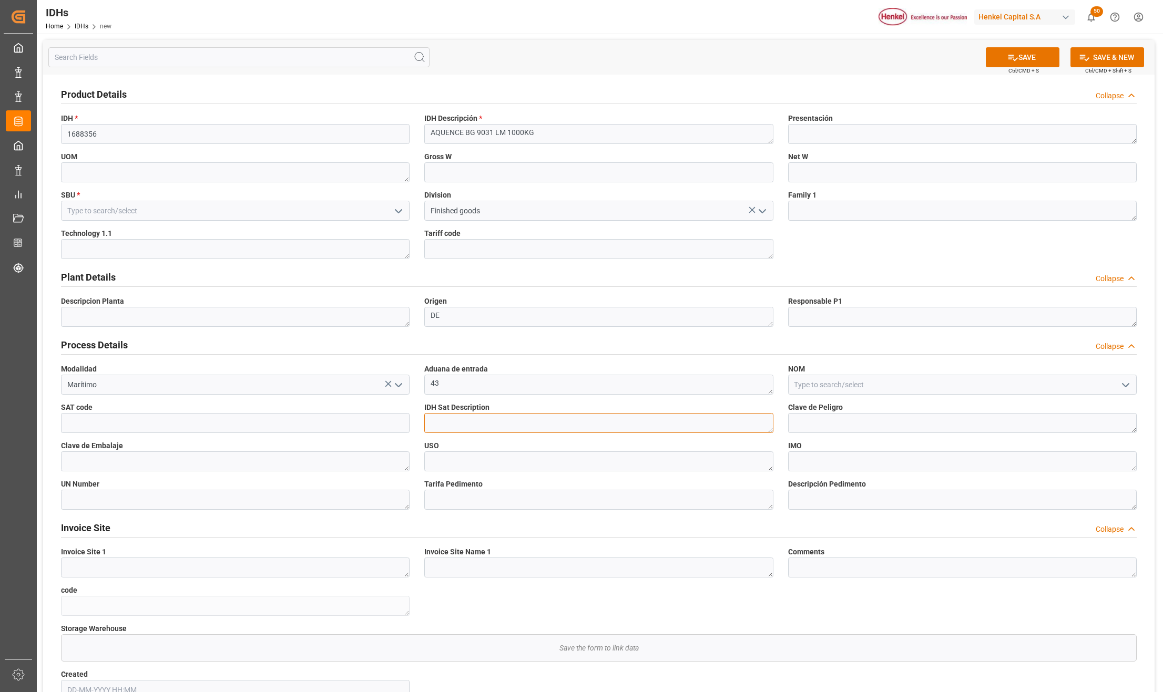
click at [450, 425] on textarea at bounding box center [598, 423] width 348 height 20
click at [433, 419] on textarea at bounding box center [598, 423] width 348 height 20
click at [115, 420] on input at bounding box center [235, 423] width 348 height 20
type input "31201600"
click at [463, 425] on textarea at bounding box center [598, 423] width 348 height 20
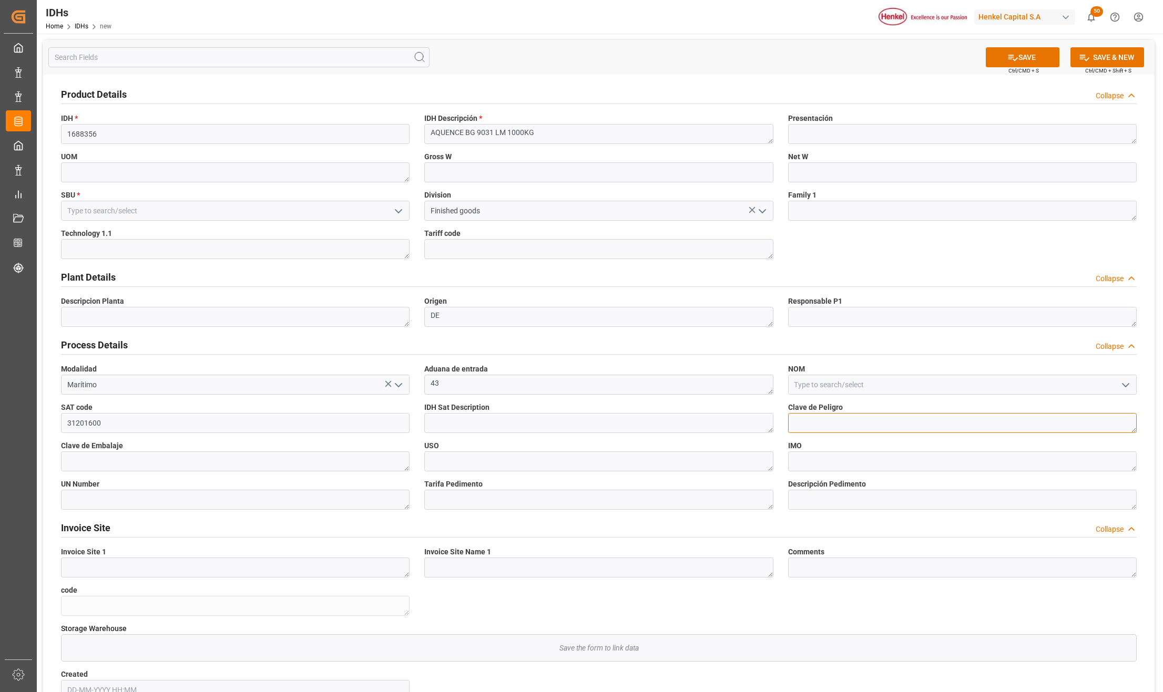
click at [815, 419] on textarea at bounding box center [962, 423] width 348 height 20
click at [106, 461] on textarea at bounding box center [235, 461] width 348 height 20
type textarea "6HA2"
click at [467, 506] on textarea at bounding box center [598, 500] width 348 height 20
type textarea "3905210100"
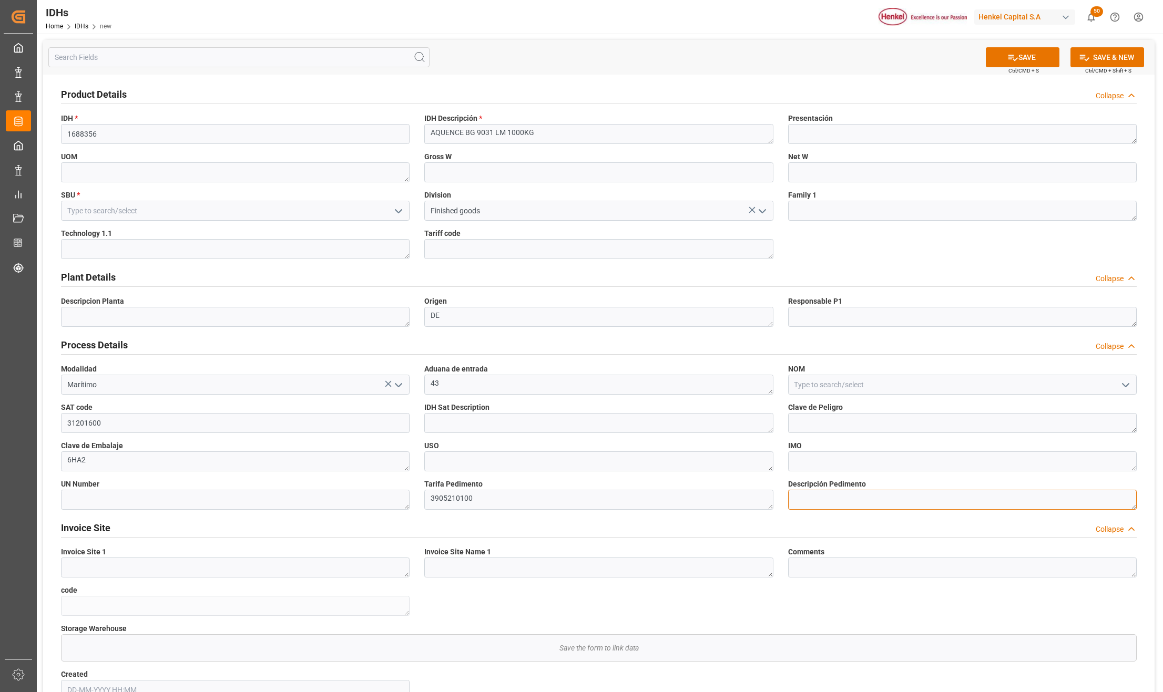
click at [806, 498] on textarea at bounding box center [962, 500] width 348 height 20
click at [805, 424] on textarea at bounding box center [962, 423] width 348 height 20
drag, startPoint x: 821, startPoint y: 423, endPoint x: 719, endPoint y: 422, distance: 102.0
click at [719, 422] on div "Product Details Collapse IDH * 1688356 IDH Descripción * AQUENCE BG 9031 LM 100…" at bounding box center [598, 395] width 1111 height 640
type textarea "N/A"
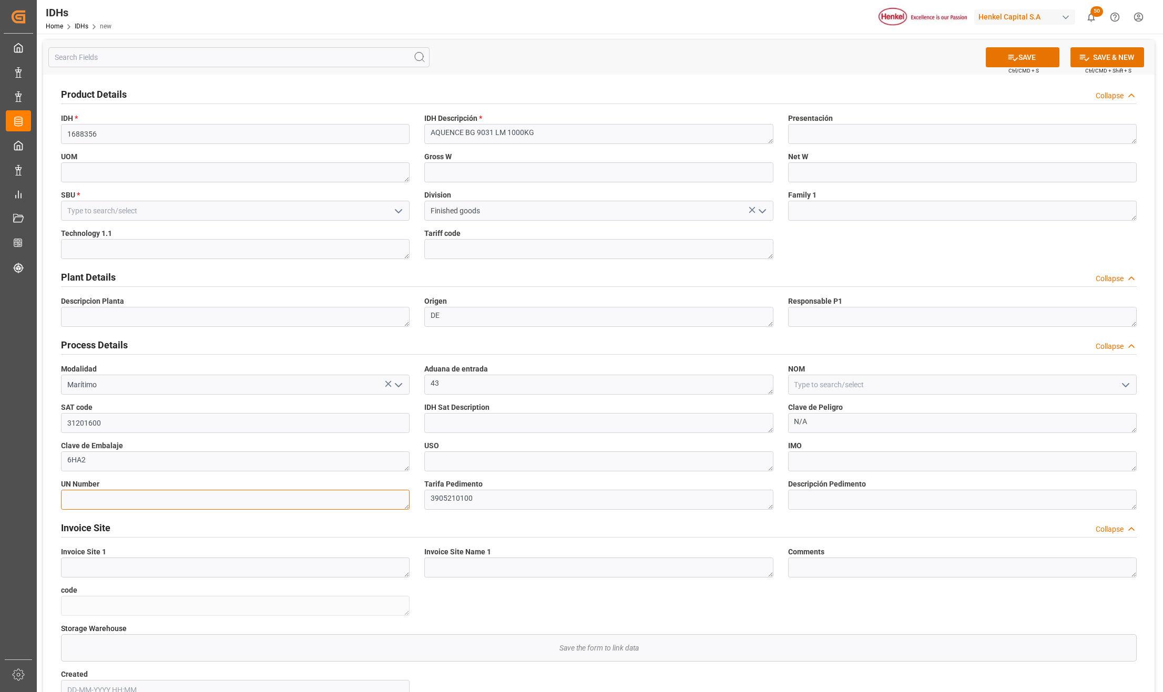
click at [81, 499] on textarea at bounding box center [235, 500] width 348 height 20
paste textarea "N/A"
type textarea "N/A"
click at [1014, 48] on button "SAVE" at bounding box center [1023, 57] width 74 height 20
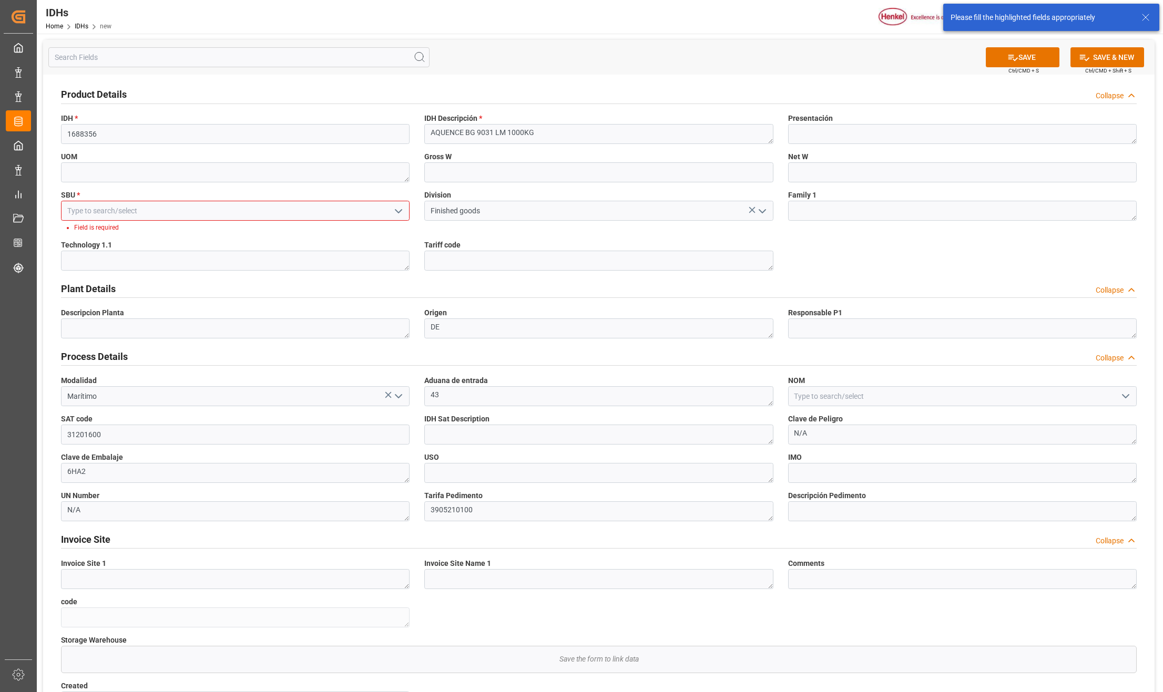
click at [293, 211] on input at bounding box center [235, 211] width 348 height 20
click at [401, 201] on input at bounding box center [235, 211] width 348 height 20
click at [399, 203] on button "open menu" at bounding box center [398, 211] width 16 height 16
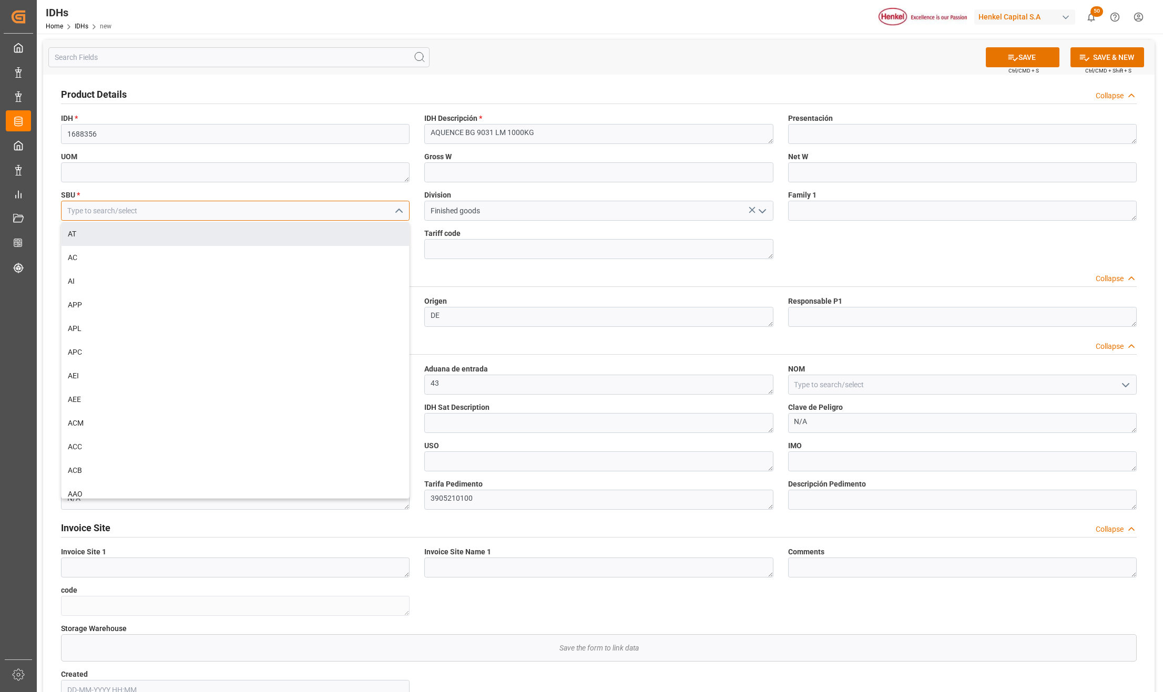
click at [95, 217] on input at bounding box center [235, 211] width 348 height 20
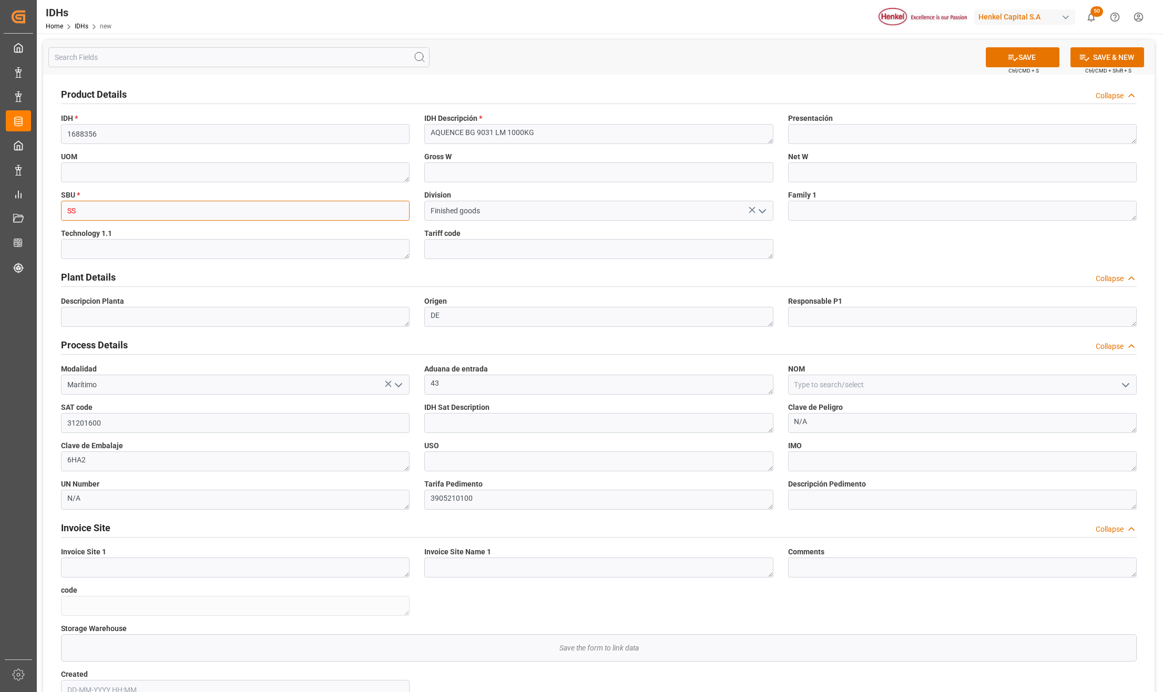
type input "S"
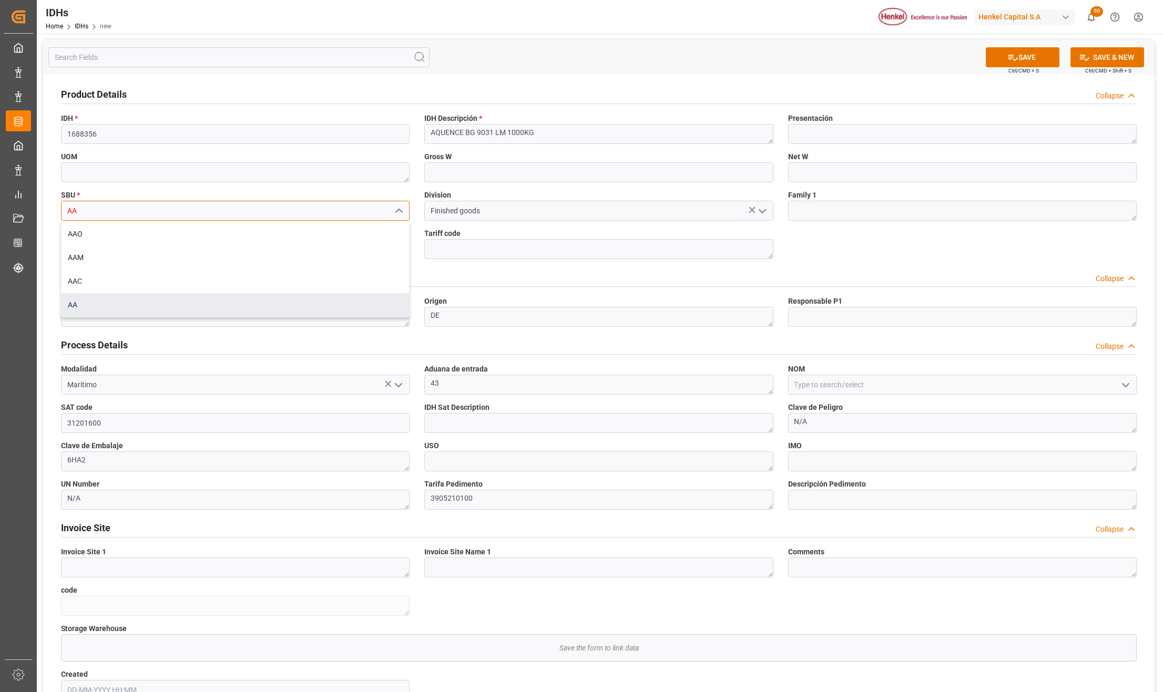
click at [71, 301] on div "AA" at bounding box center [234, 305] width 347 height 24
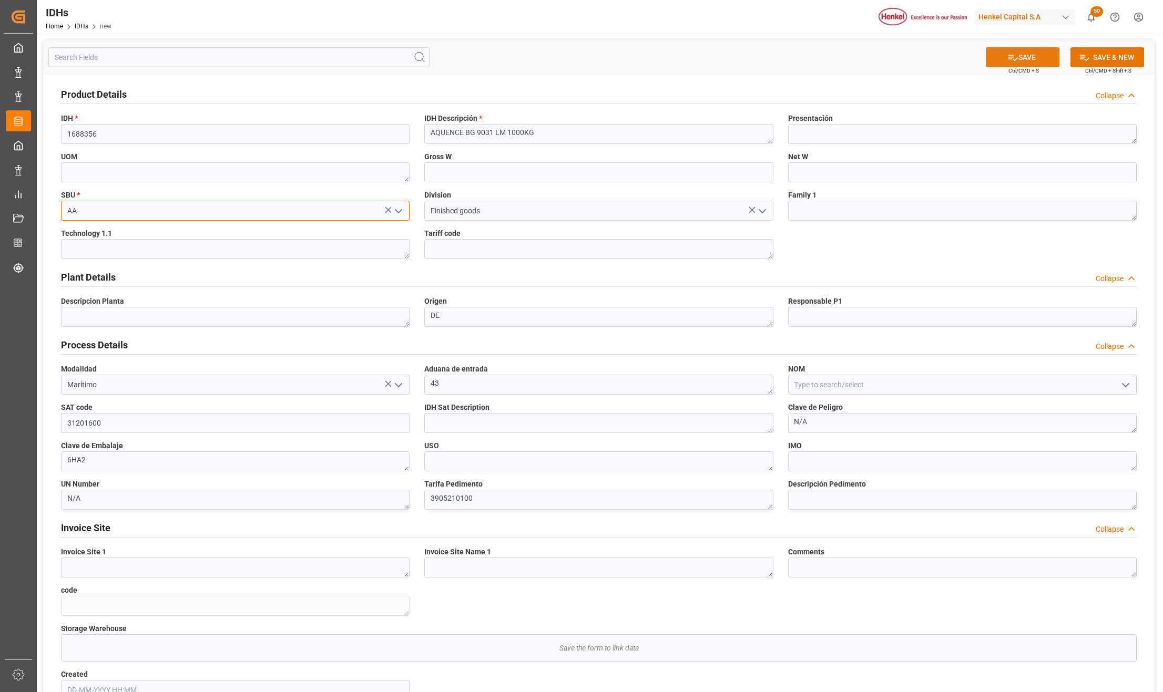
type input "AA"
click at [1001, 60] on button "SAVE" at bounding box center [1023, 57] width 74 height 20
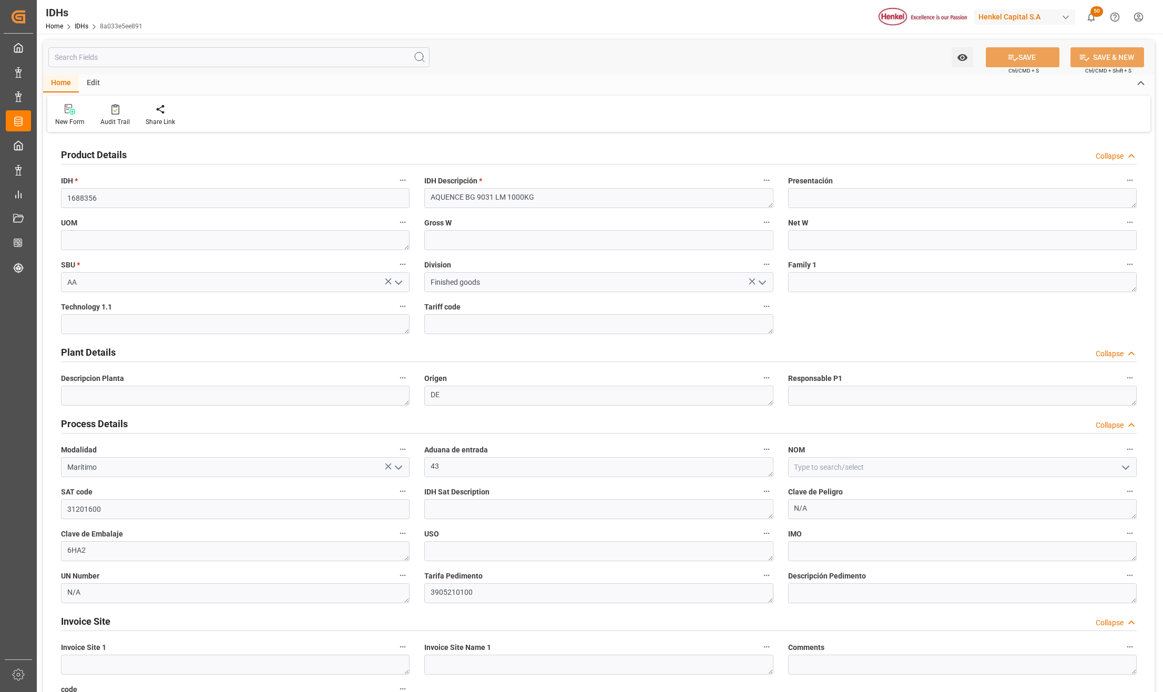
type input "[DATE] 09:33"
click at [808, 594] on textarea at bounding box center [962, 593] width 348 height 20
drag, startPoint x: 552, startPoint y: 199, endPoint x: 406, endPoint y: 206, distance: 145.8
click at [406, 206] on div "Product Details Collapse IDH * 1688356 IDH Descripción * AQUENCE BG 9031 LM 100…" at bounding box center [598, 507] width 1111 height 745
click at [816, 599] on textarea at bounding box center [962, 593] width 348 height 20
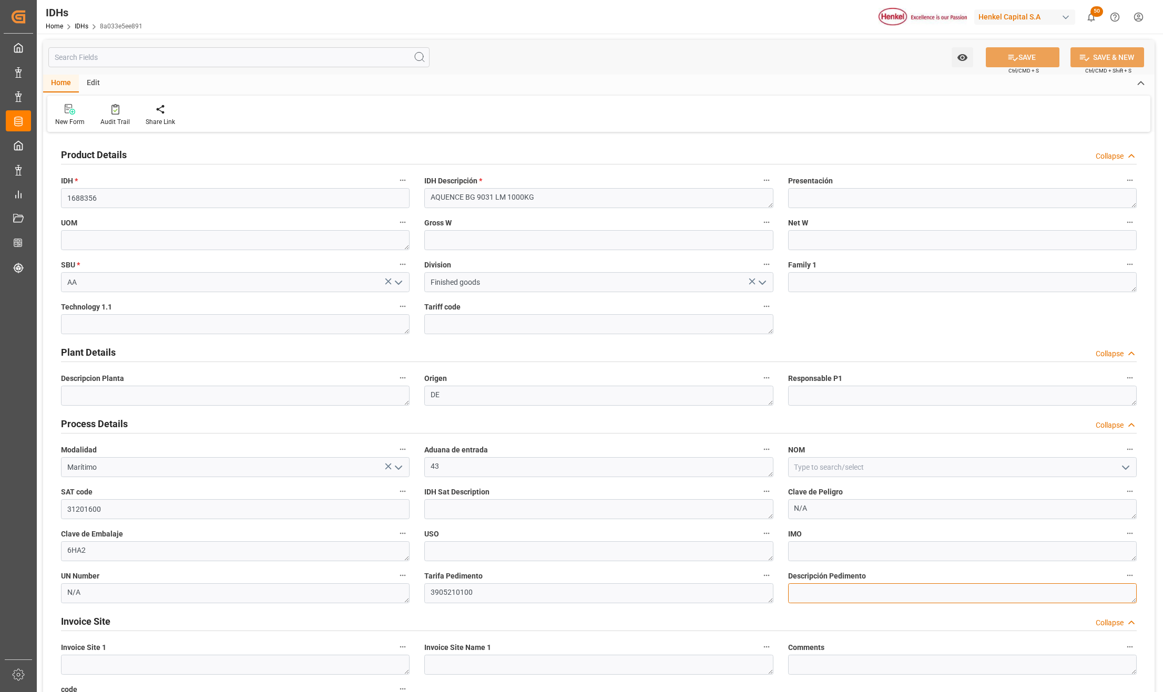
paste textarea "AQUENCE BG 9031 LM 1000KG"
type textarea "AQUENCE BG 9031 LM 1000KG (ADHESIVO)"
click at [1023, 49] on button "SAVE" at bounding box center [1023, 57] width 74 height 20
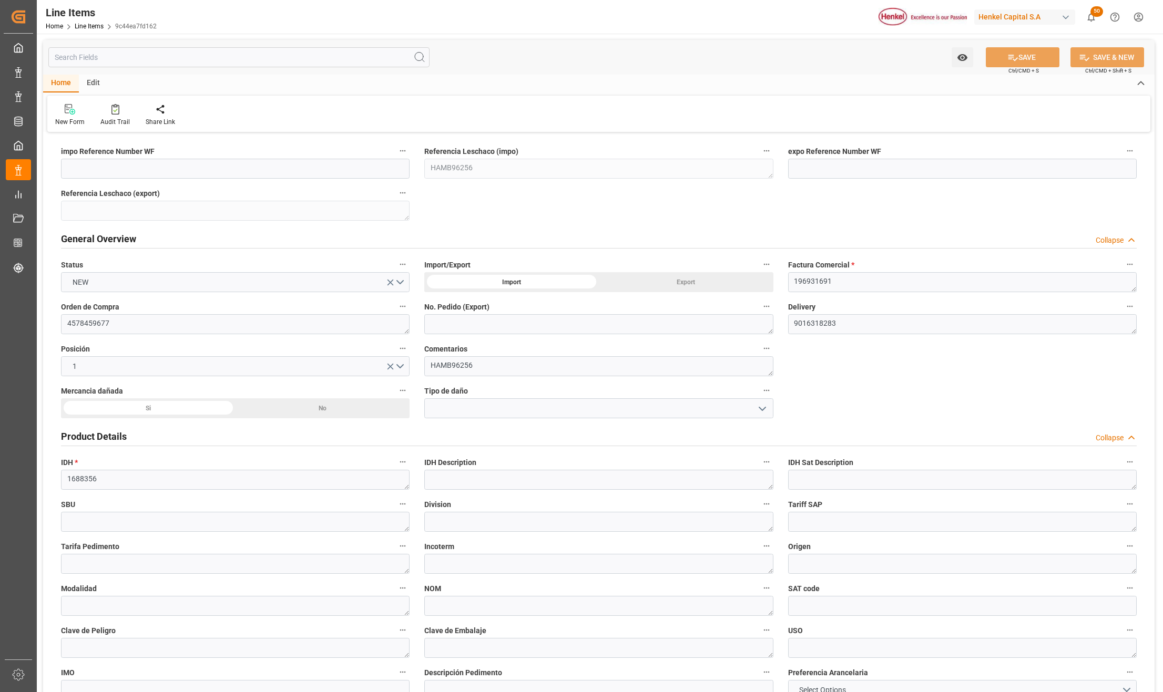
type input "1055"
type input "1"
type input "2228.6"
click at [911, 319] on textarea "9016318283" at bounding box center [962, 324] width 348 height 20
type textarea "901631828"
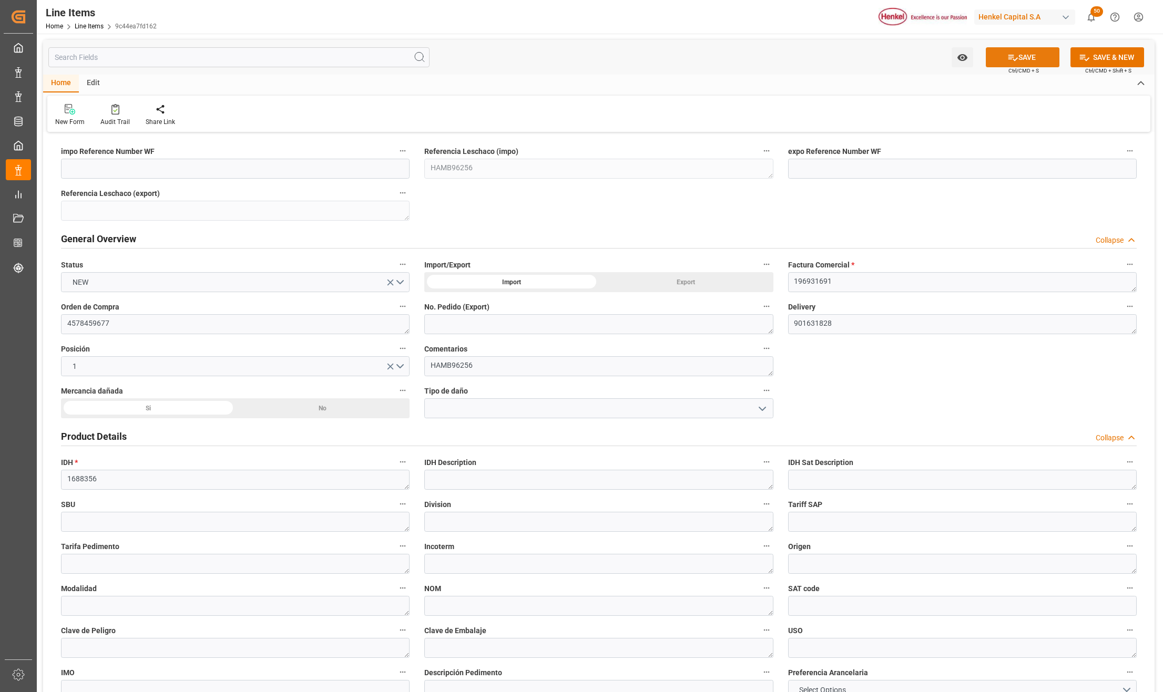
click at [1013, 54] on icon at bounding box center [1012, 57] width 11 height 11
click at [842, 321] on textarea "901631828" at bounding box center [962, 324] width 348 height 20
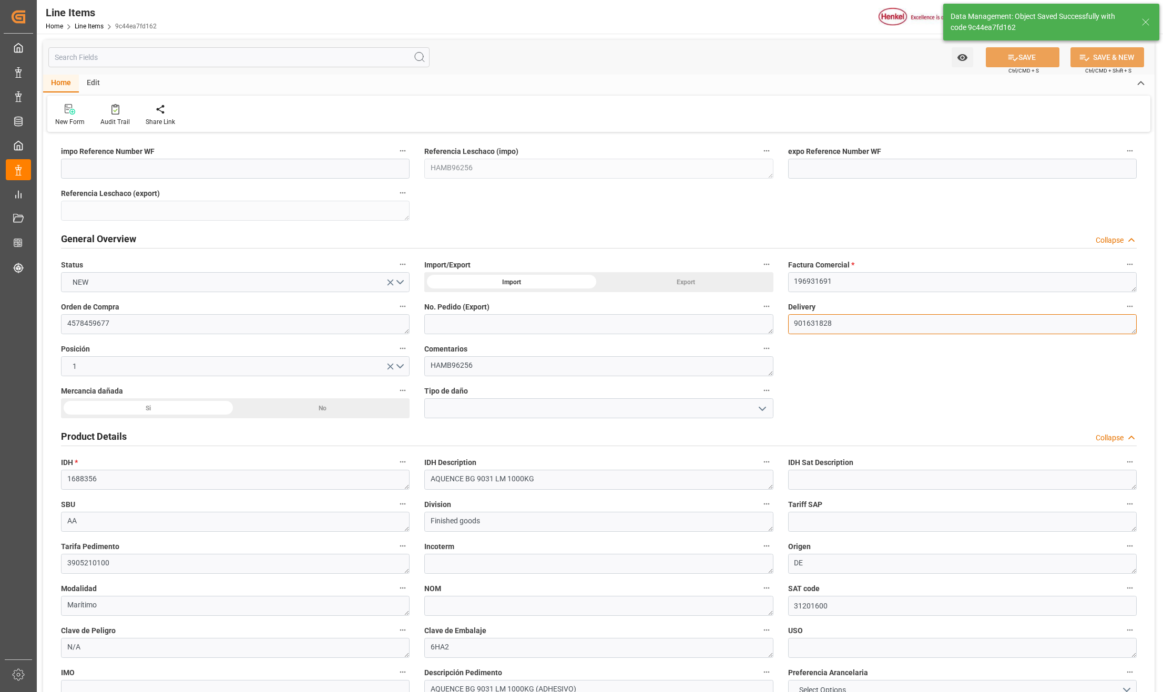
type textarea "AQUENCE BG 9031 LM 1000KG"
type textarea "AA"
type textarea "Finished goods"
type textarea "3905210100"
type textarea "DE"
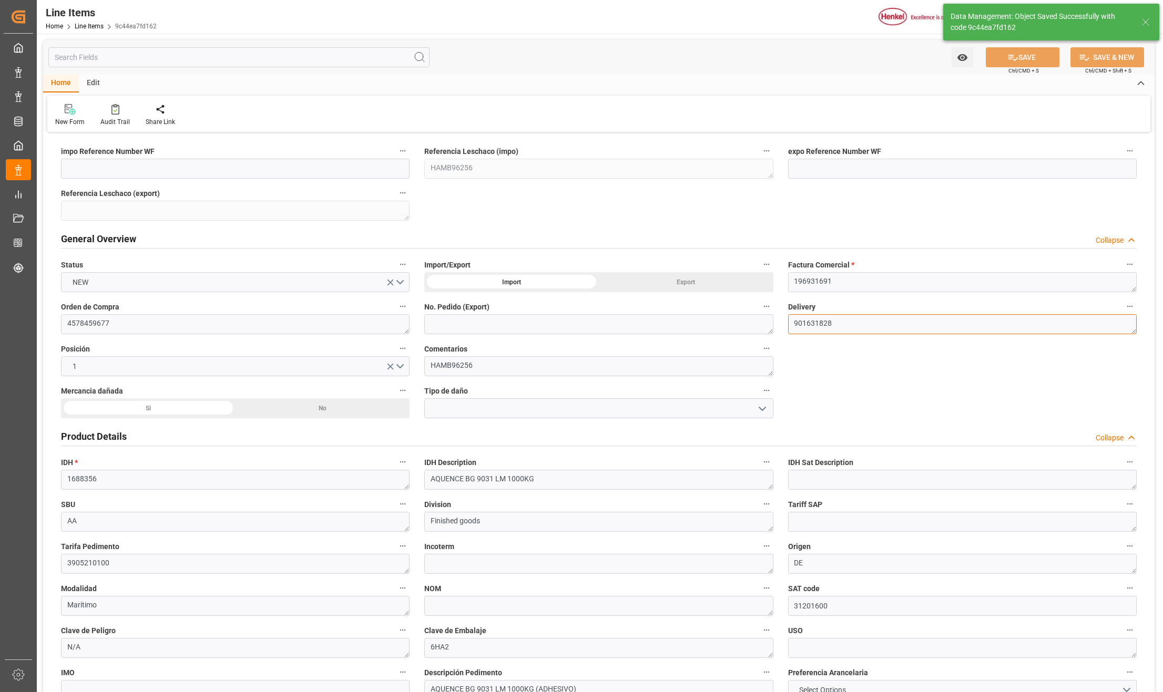
type textarea "Marítimo"
type input "31201600"
type textarea "N/A"
type textarea "6HA2"
type textarea "AQUENCE BG 9031 LM 1000KG (ADHESIVO)"
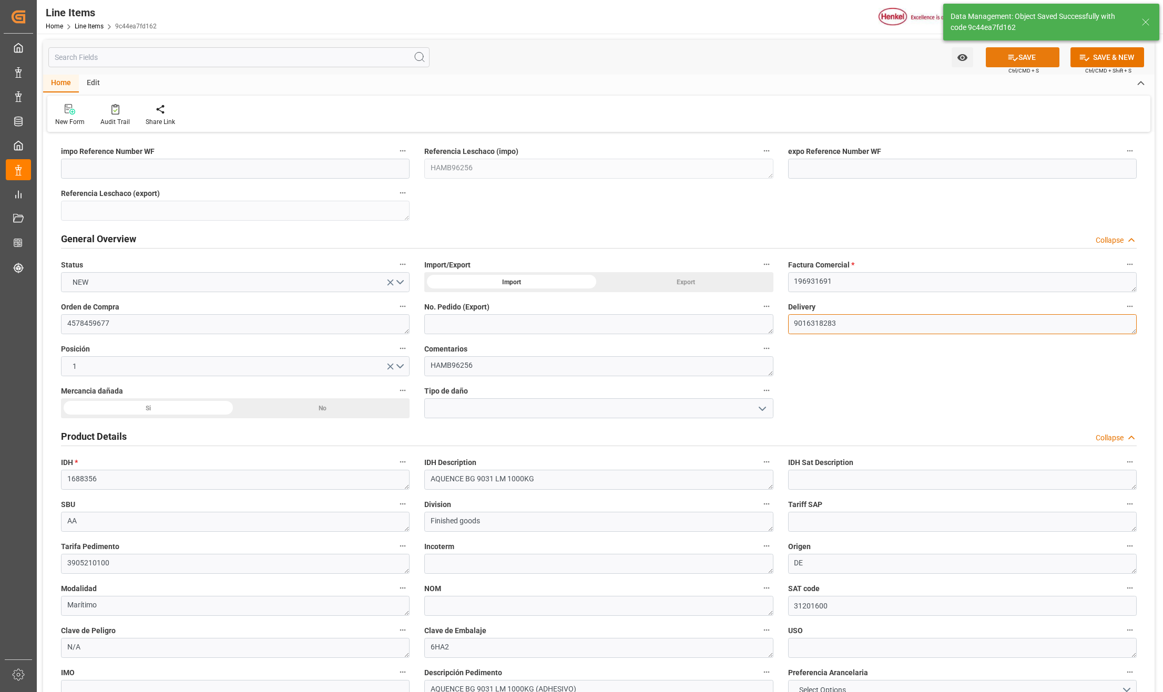
type textarea "9016318283"
click at [1029, 57] on button "SAVE" at bounding box center [1023, 57] width 74 height 20
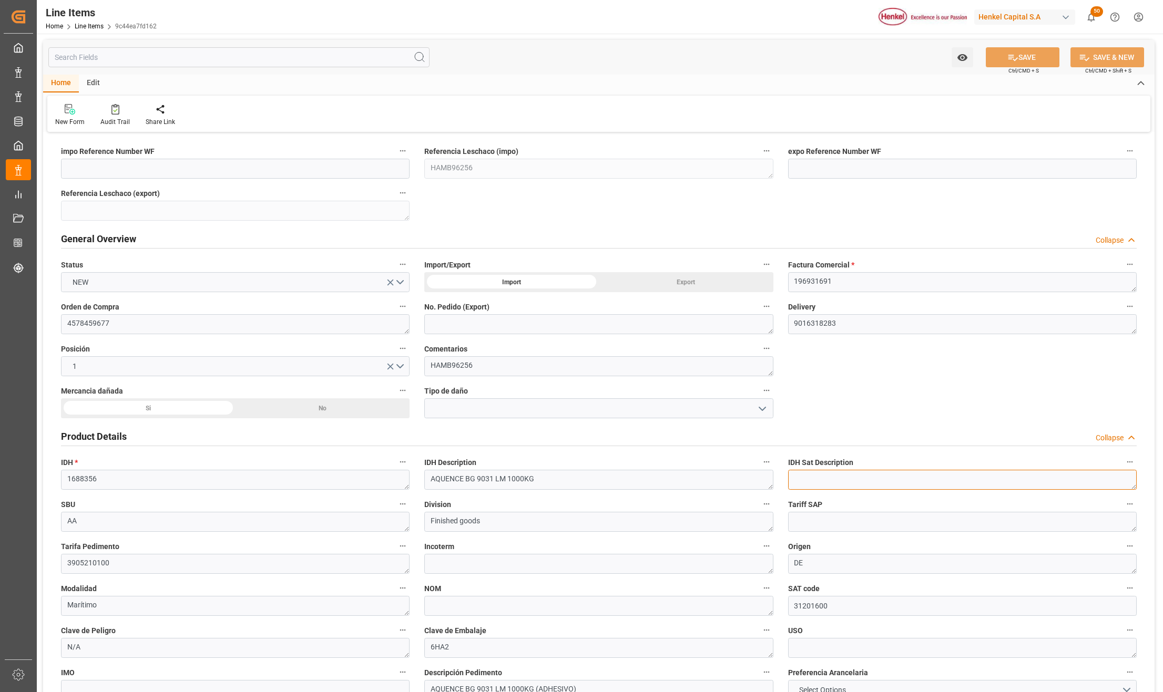
click at [842, 486] on textarea at bounding box center [962, 480] width 348 height 20
paste textarea "Otros adhesivos y selladores"
type textarea "Otros adhesivos y selladores"
click at [1032, 51] on button "SAVE" at bounding box center [1023, 57] width 74 height 20
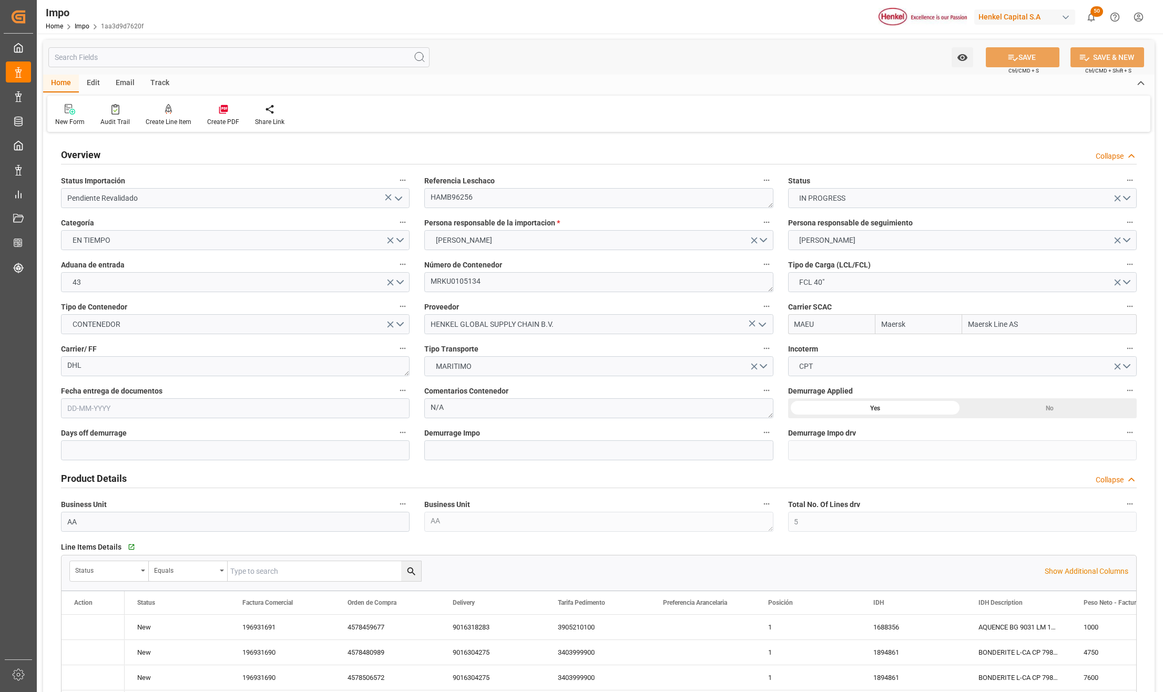
type input "Maersk"
type input "Maersk Line AS"
type input "5"
type input "50"
type input "19"
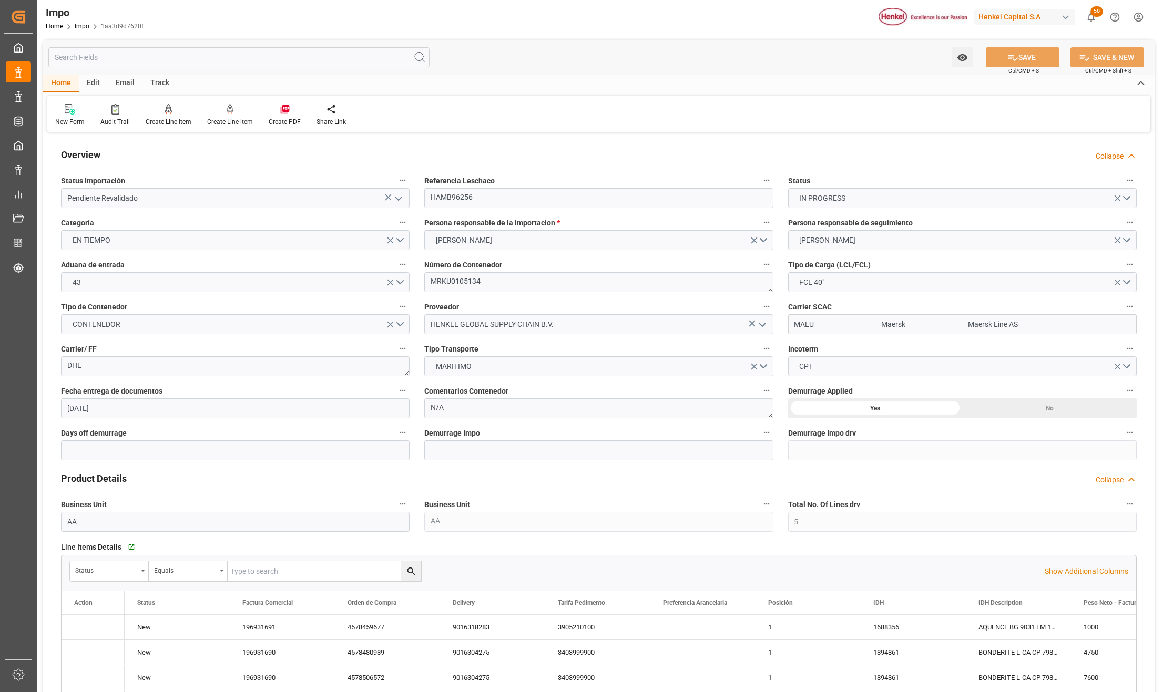
type input "[DATE]"
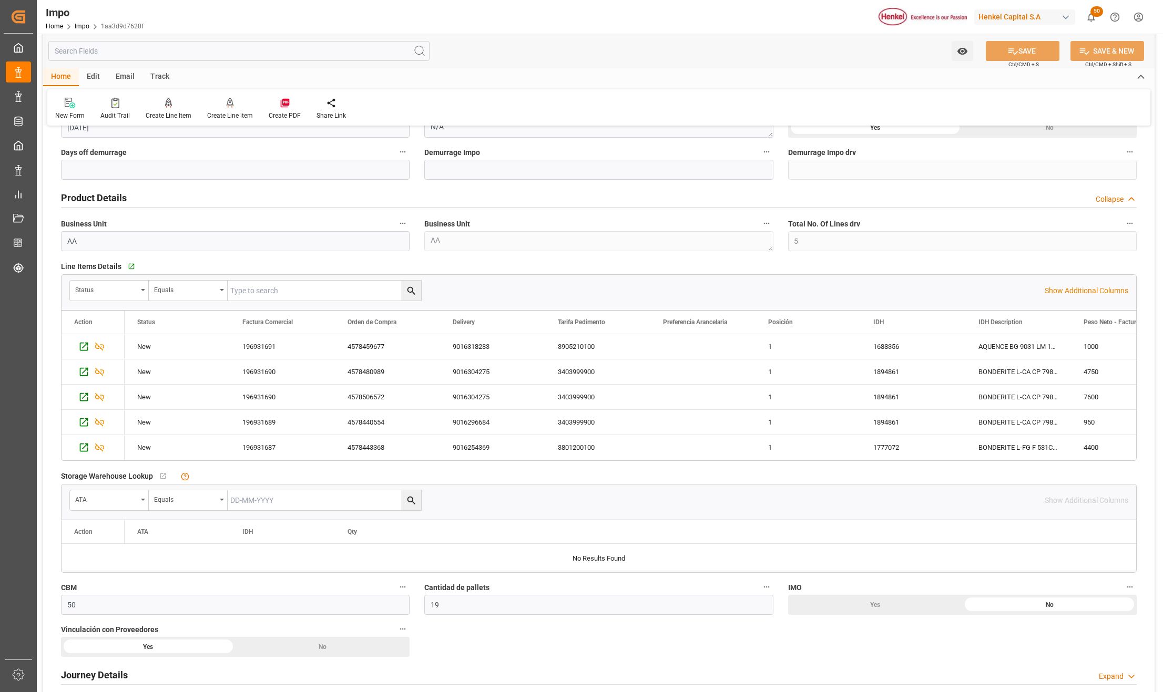
scroll to position [350, 0]
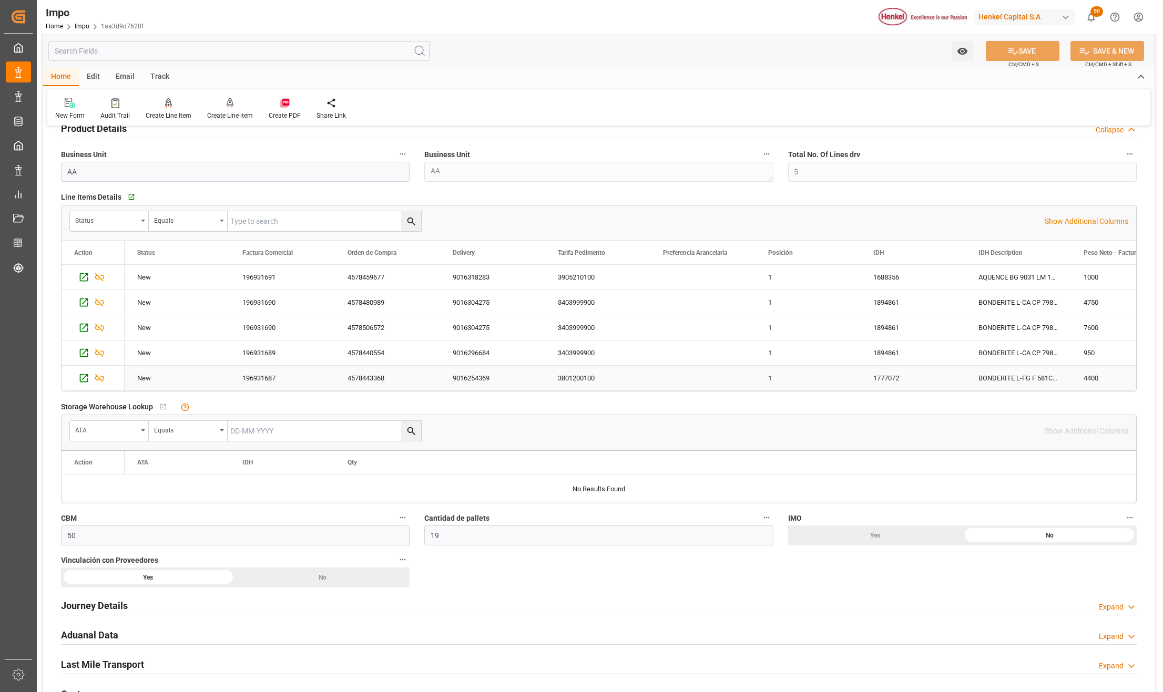
click at [968, 352] on div "BONDERITE L-CA CP 798 950KG AN" at bounding box center [1018, 353] width 105 height 25
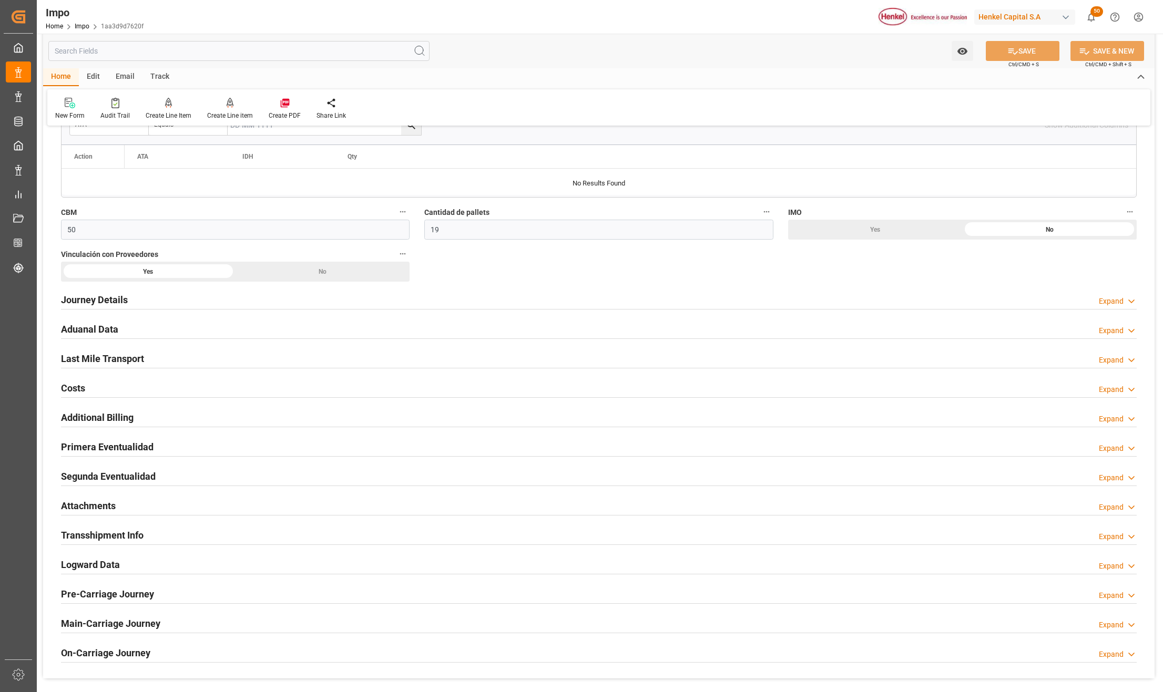
scroll to position [701, 0]
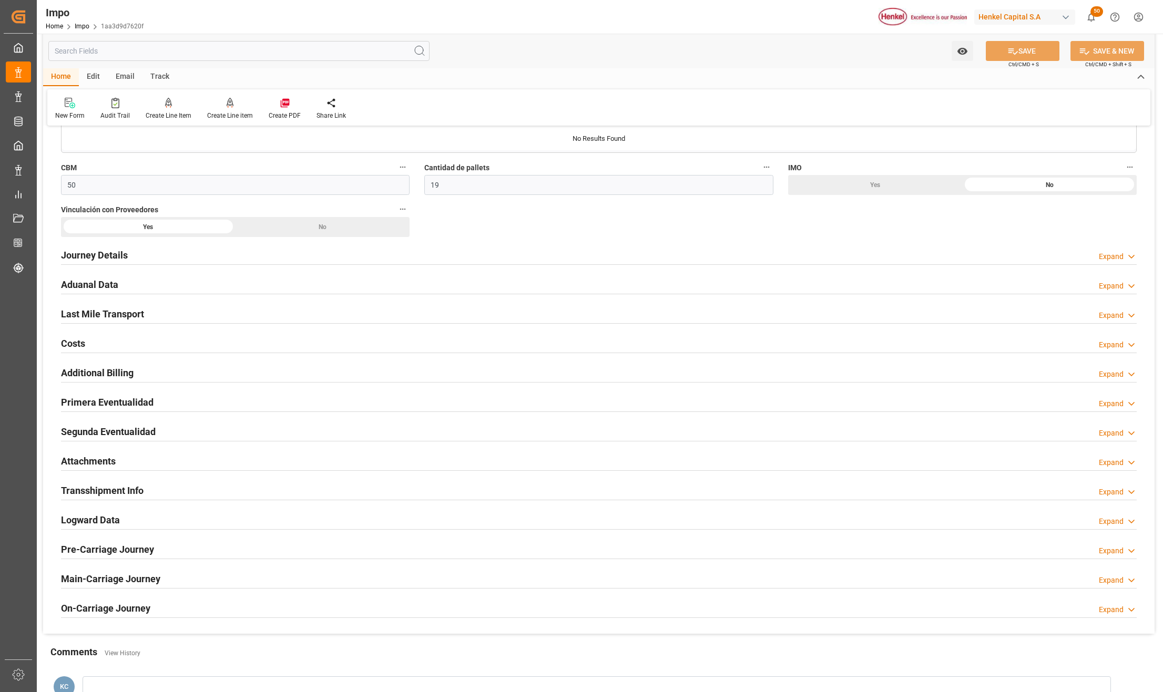
click at [96, 467] on h2 "Attachments" at bounding box center [88, 461] width 55 height 14
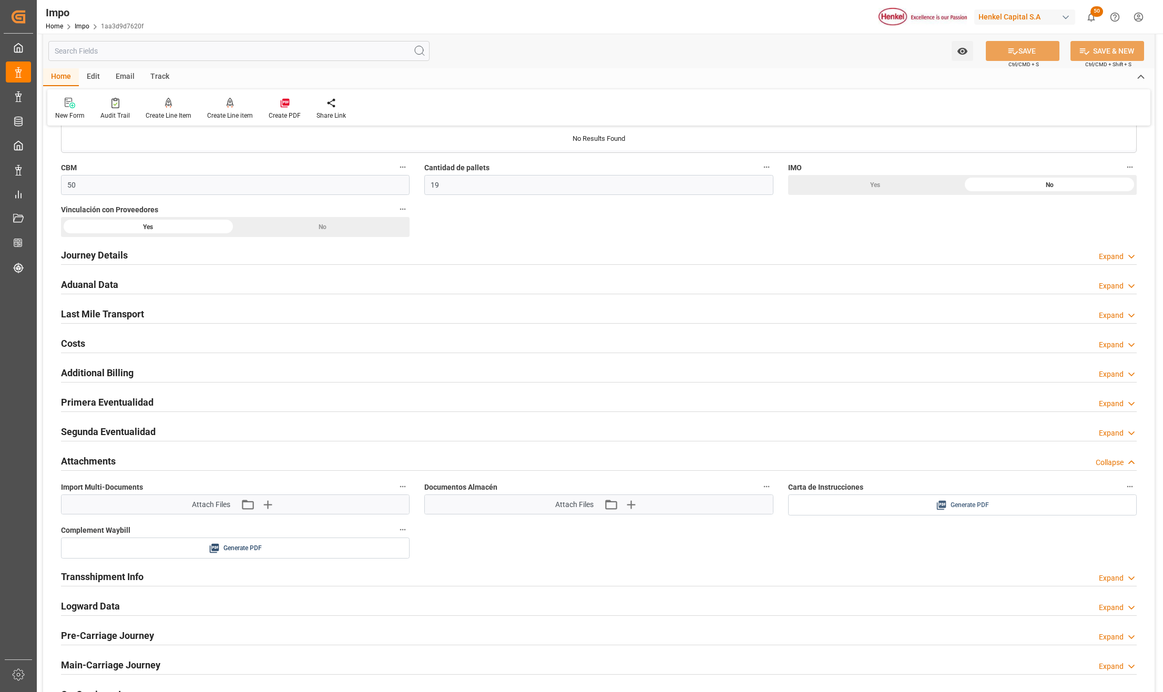
click at [920, 508] on div "Generate PDF" at bounding box center [962, 505] width 333 height 13
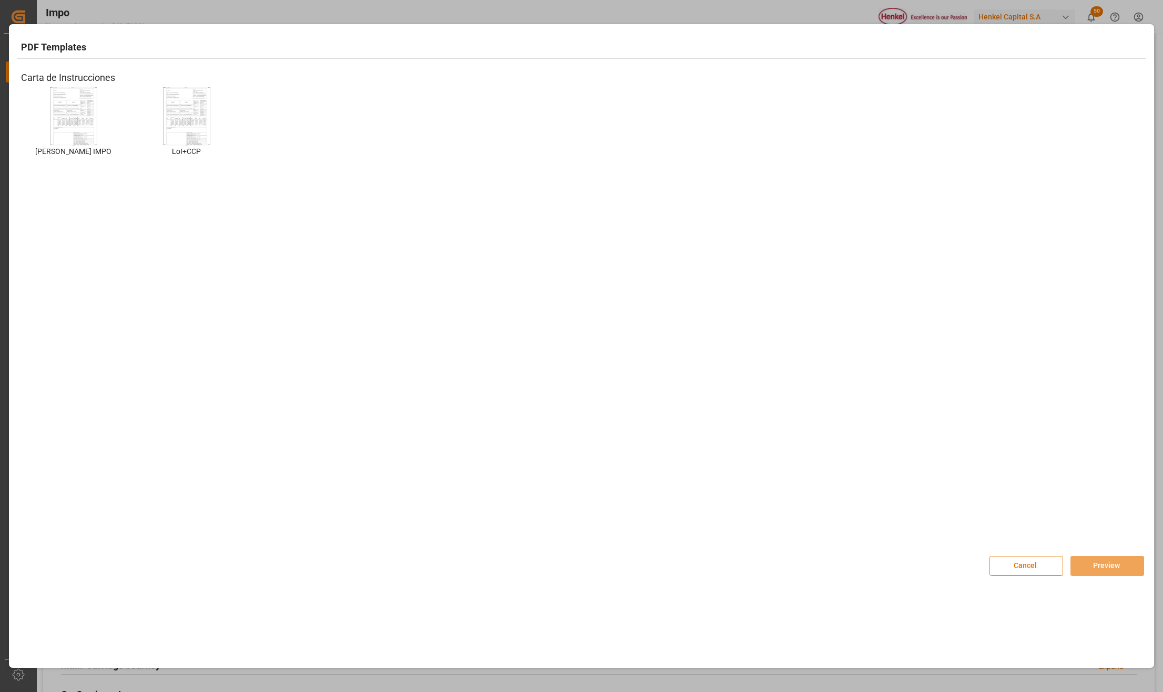
click at [89, 103] on img at bounding box center [74, 116] width 42 height 59
click at [1083, 561] on button "Preview" at bounding box center [1107, 566] width 74 height 20
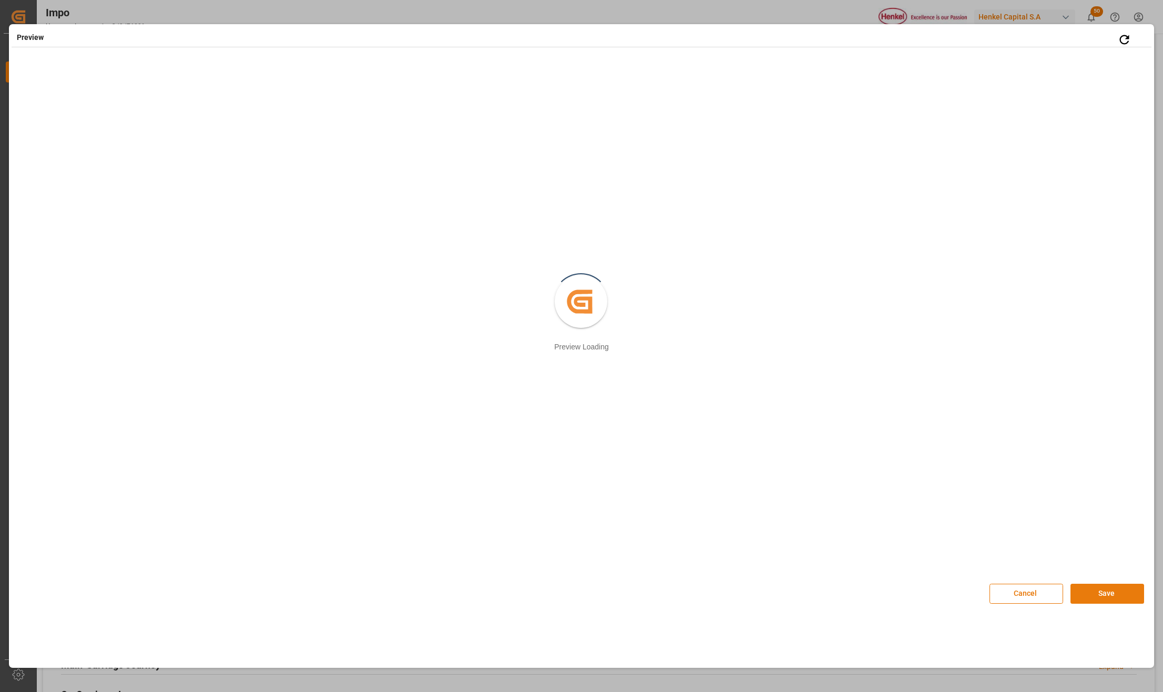
click at [1100, 603] on button "Save" at bounding box center [1107, 594] width 74 height 20
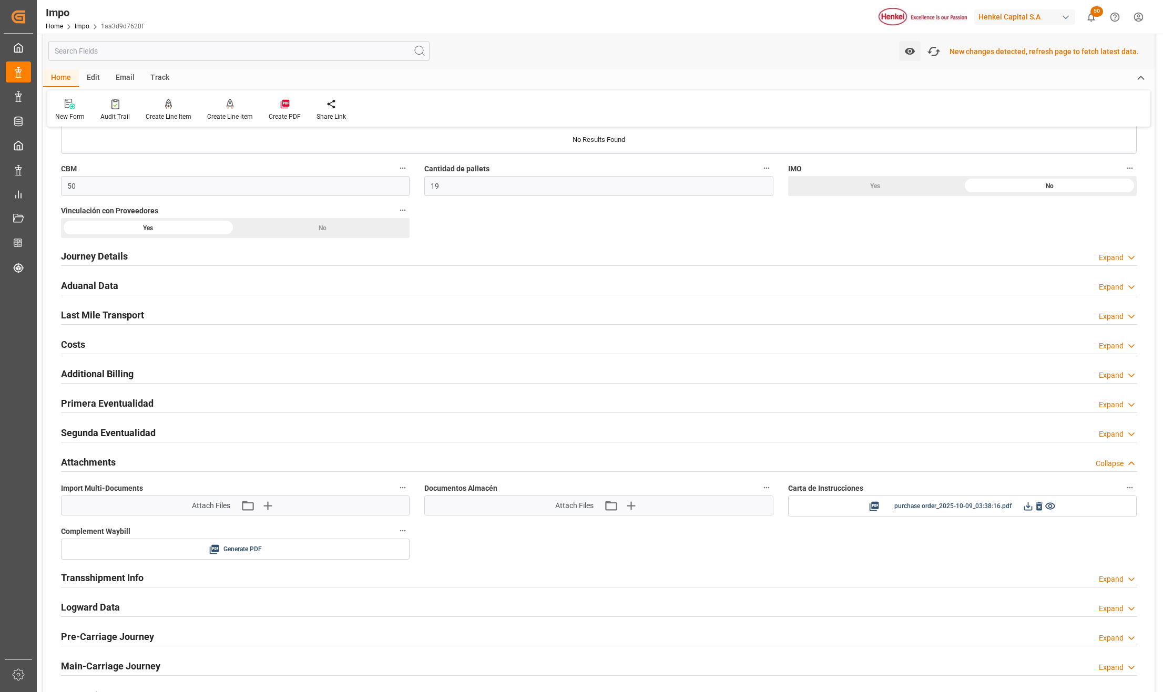
scroll to position [702, 0]
click at [938, 51] on icon "button" at bounding box center [933, 51] width 17 height 17
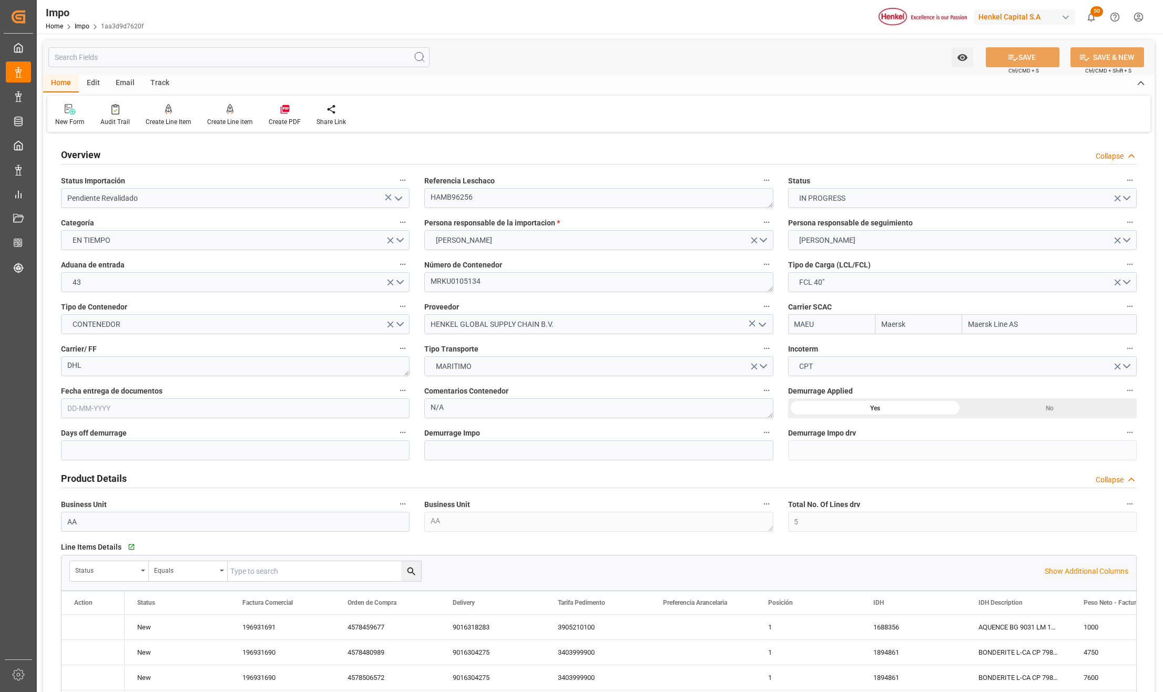
type input "Maersk"
type input "Maersk Line AS"
type input "5"
type input "50"
type input "19"
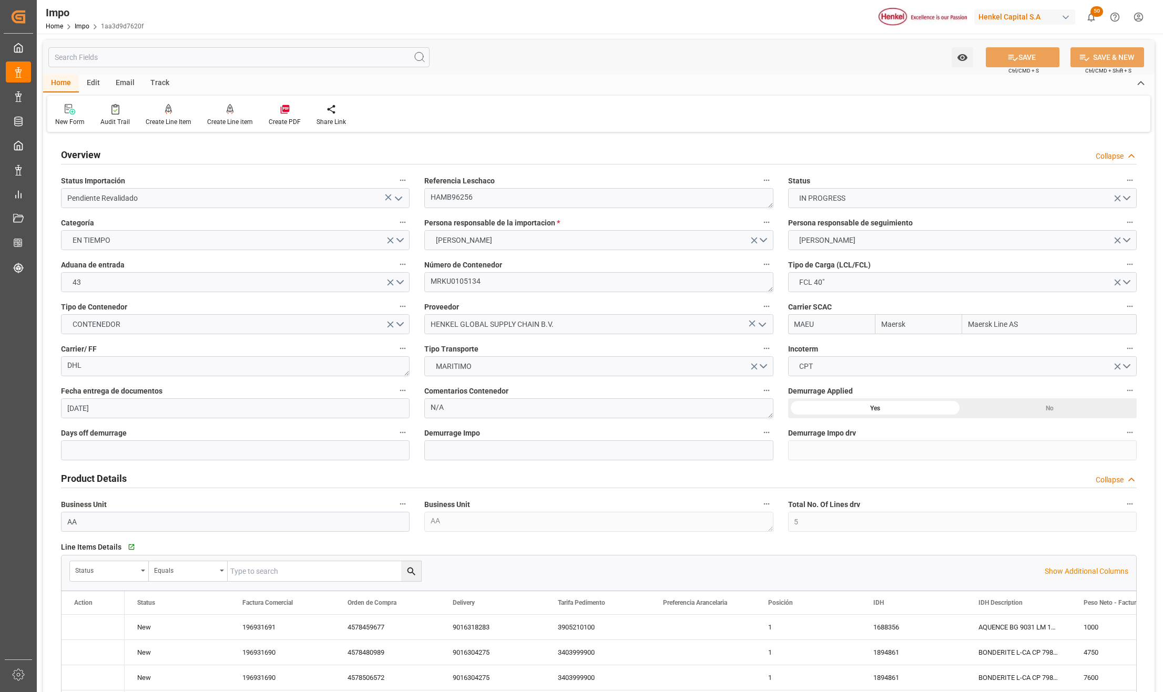
type input "[DATE]"
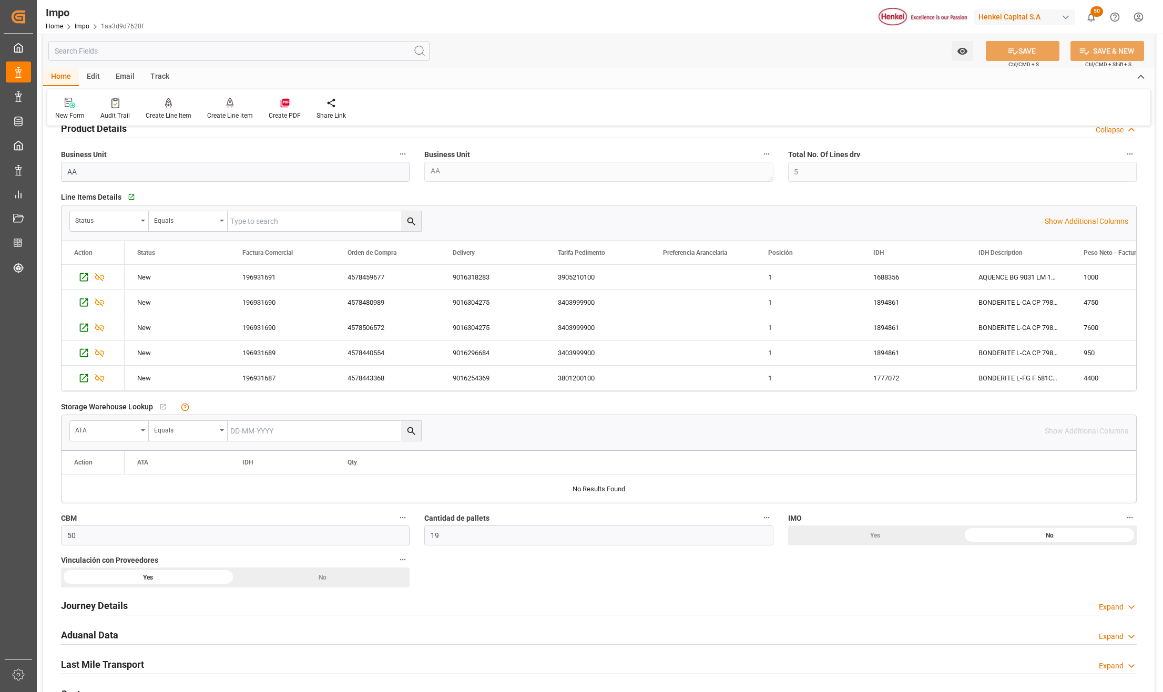
scroll to position [631, 0]
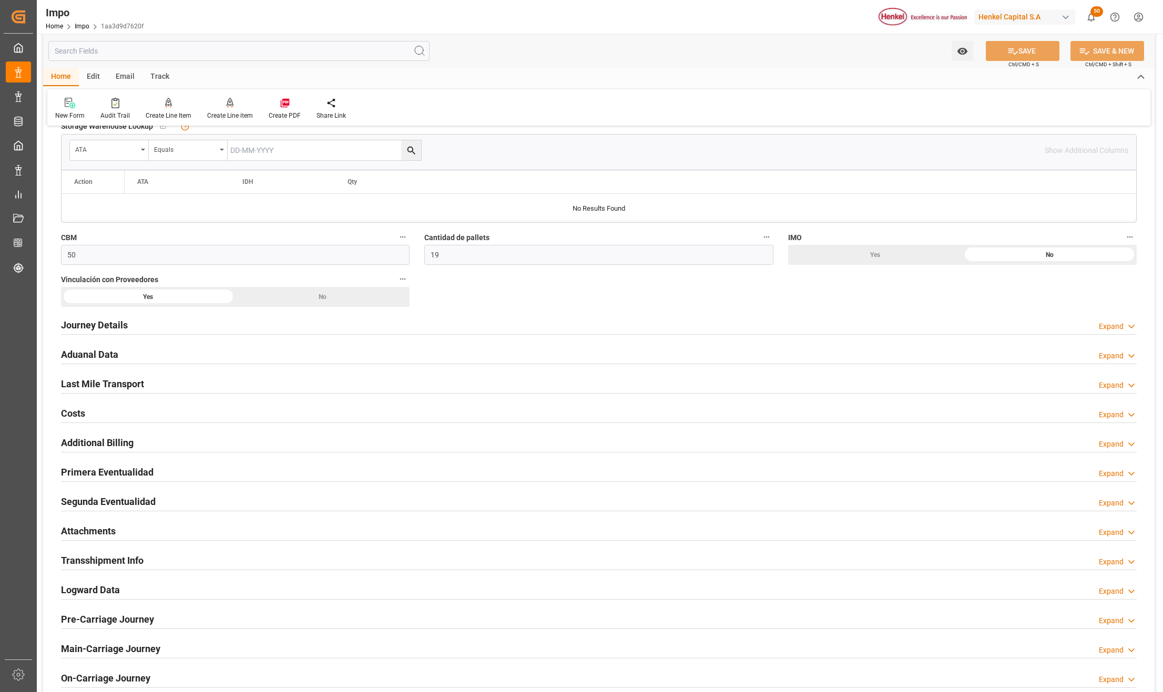
click at [127, 535] on div "Attachments Expand" at bounding box center [598, 530] width 1075 height 20
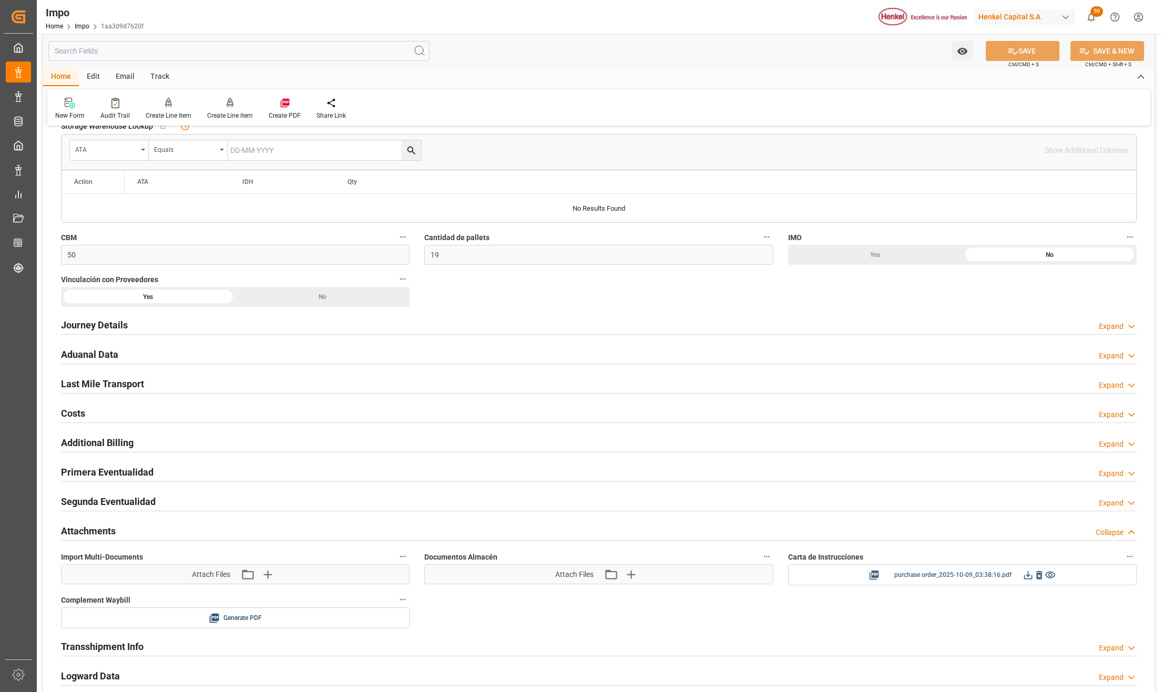
click at [1025, 576] on icon at bounding box center [1027, 575] width 11 height 11
click at [265, 580] on icon "button" at bounding box center [267, 574] width 17 height 17
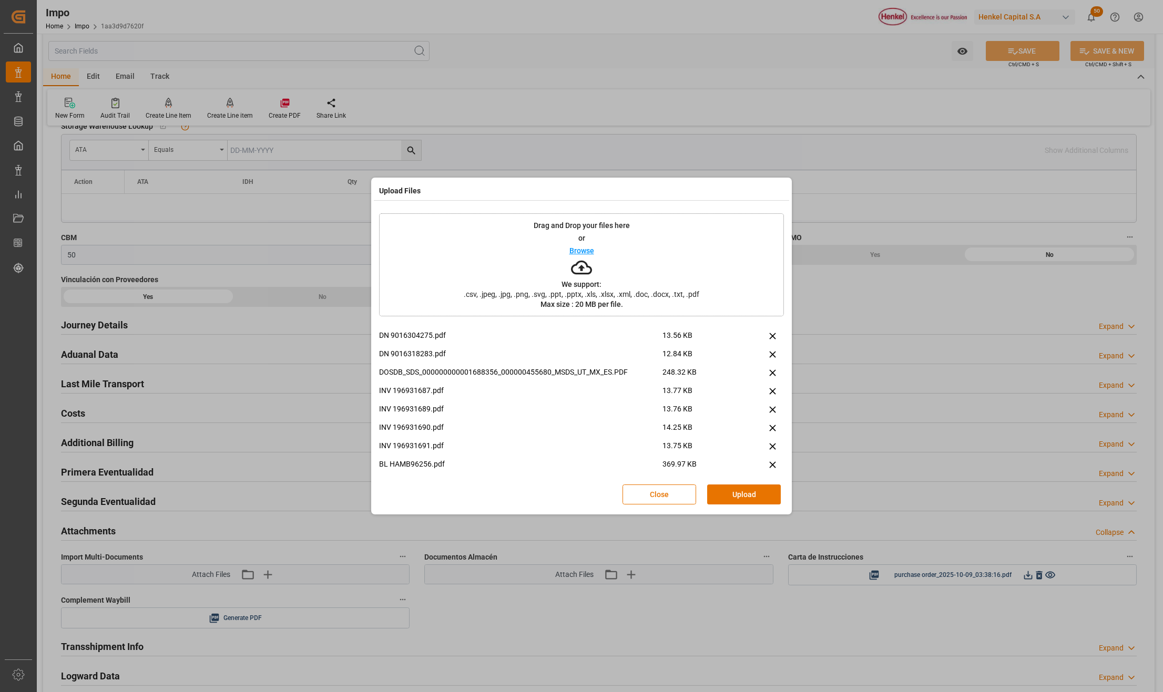
click at [761, 505] on div "Close Upload" at bounding box center [581, 494] width 405 height 35
click at [761, 498] on button "Upload" at bounding box center [744, 495] width 74 height 20
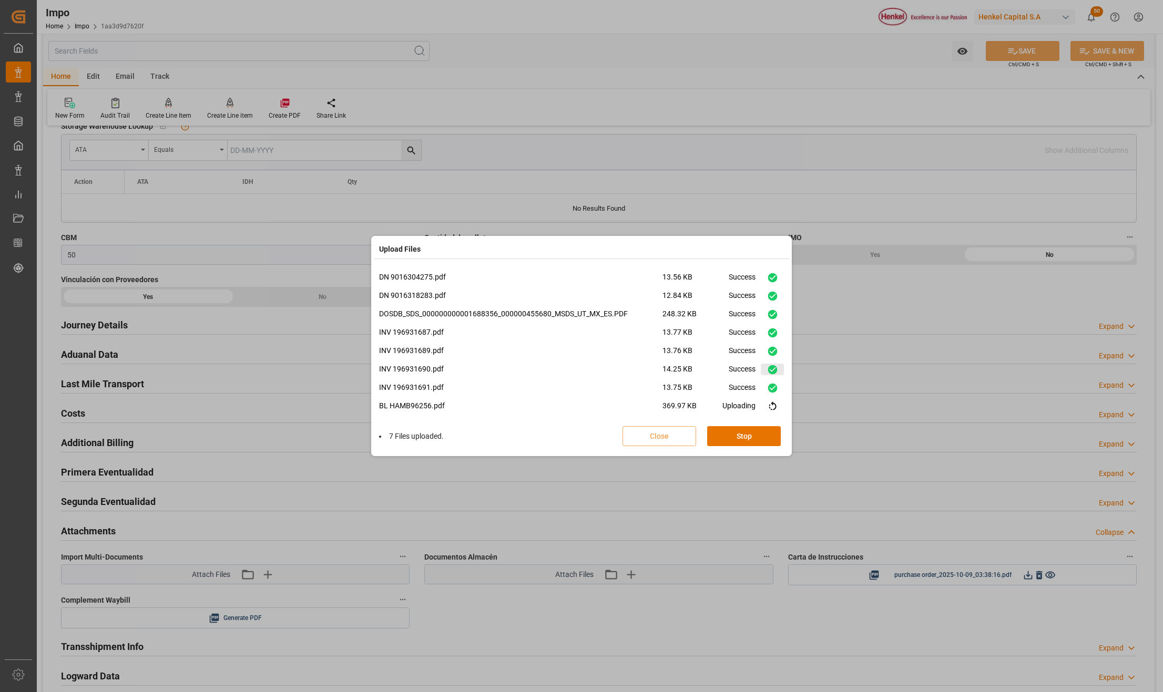
scroll to position [44, 0]
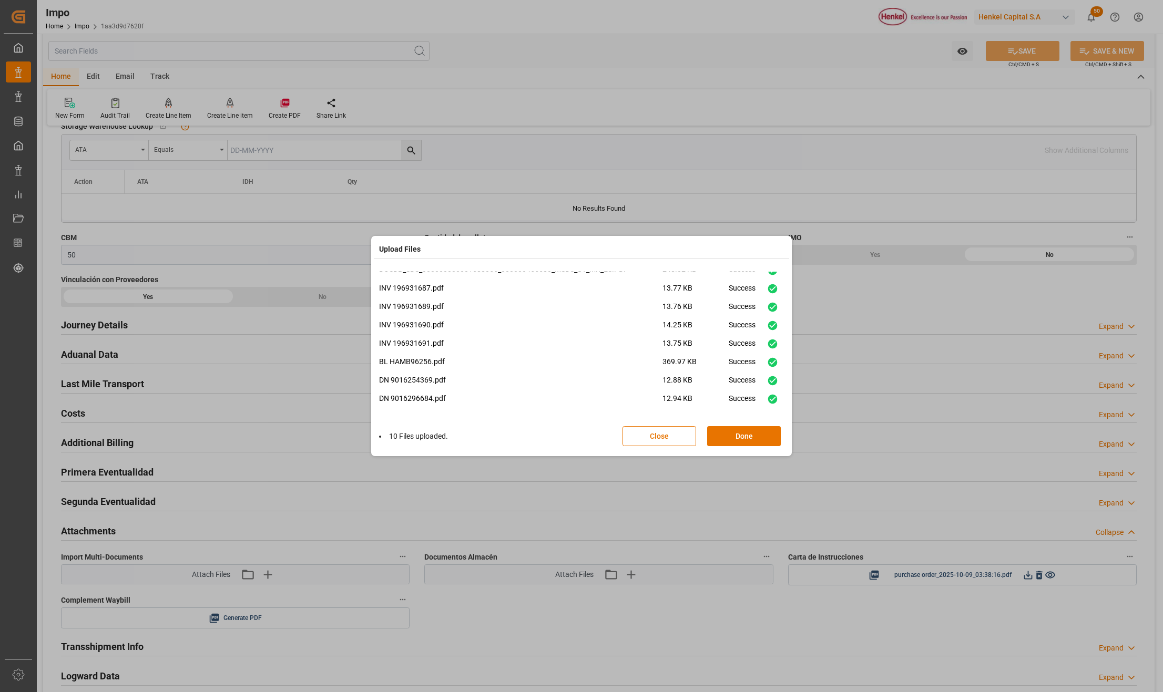
drag, startPoint x: 757, startPoint y: 436, endPoint x: 1021, endPoint y: 83, distance: 440.9
click at [757, 436] on button "Done" at bounding box center [744, 436] width 74 height 20
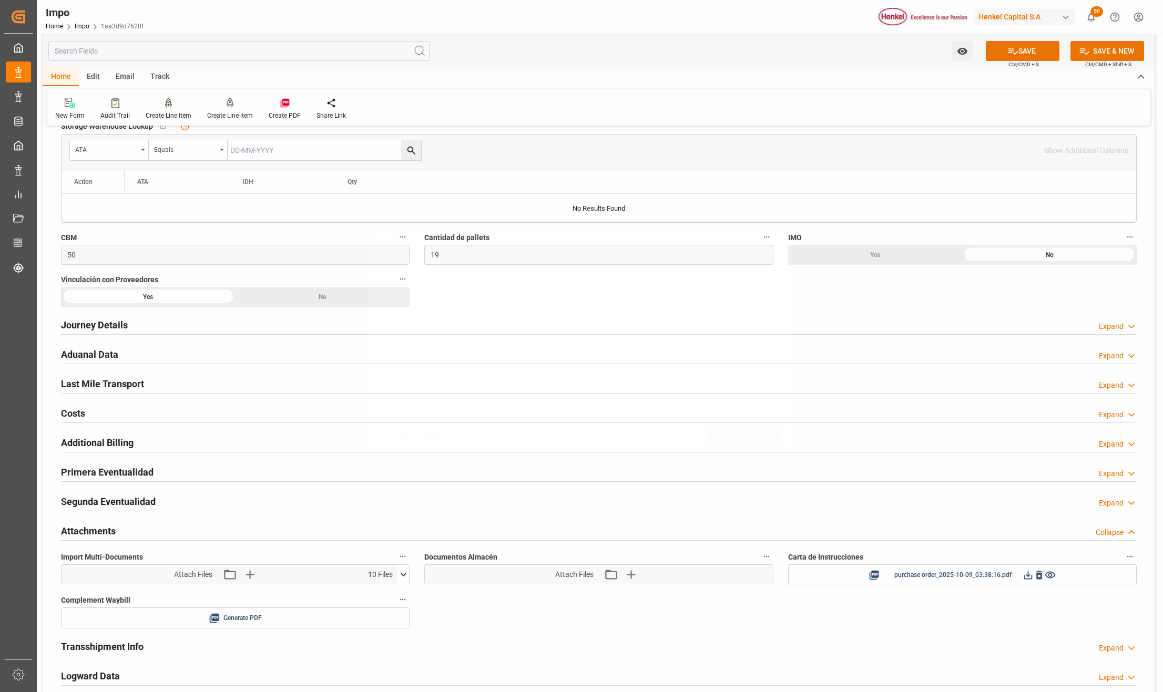
scroll to position [0, 0]
click at [1021, 55] on button "SAVE" at bounding box center [1023, 51] width 74 height 20
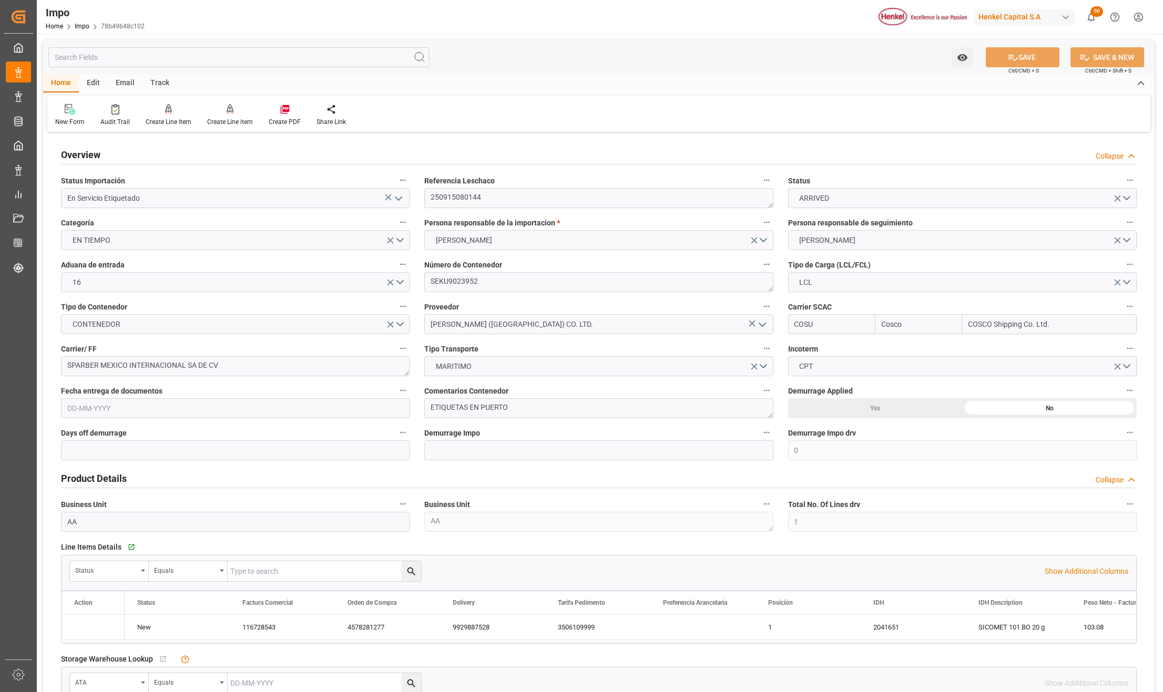
type input "Cosco"
type input "COSCO Shipping Co. Ltd."
type input "0"
type input "1"
type input "0.76"
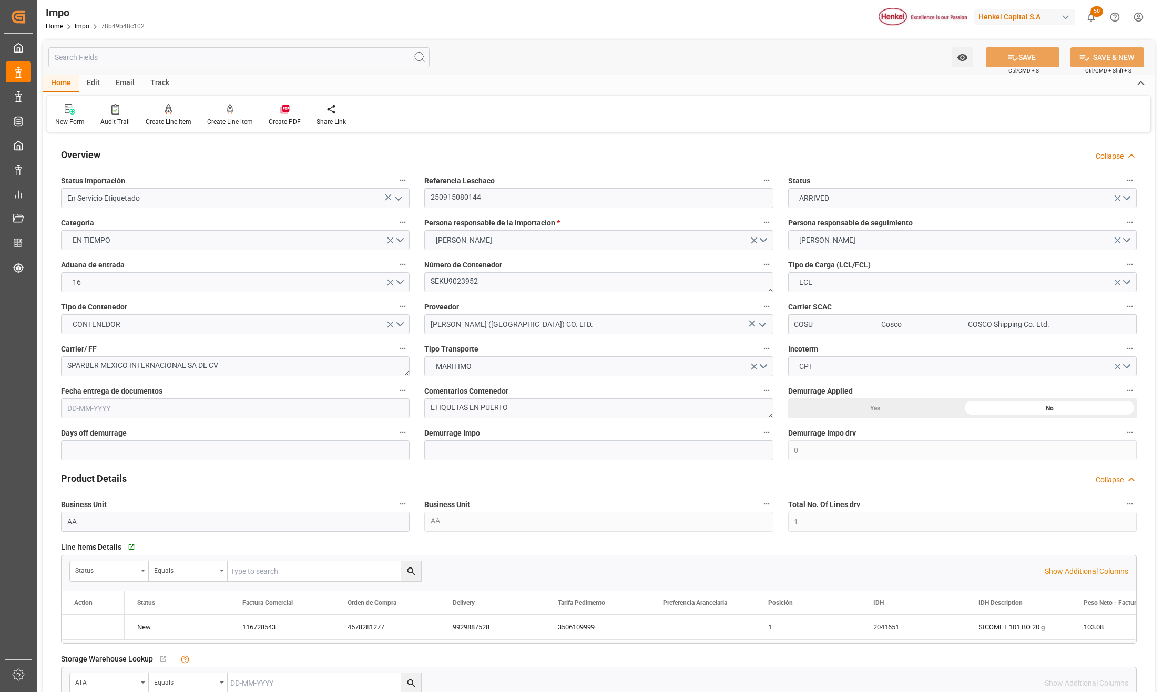
type input "1"
type input "04-09-2025"
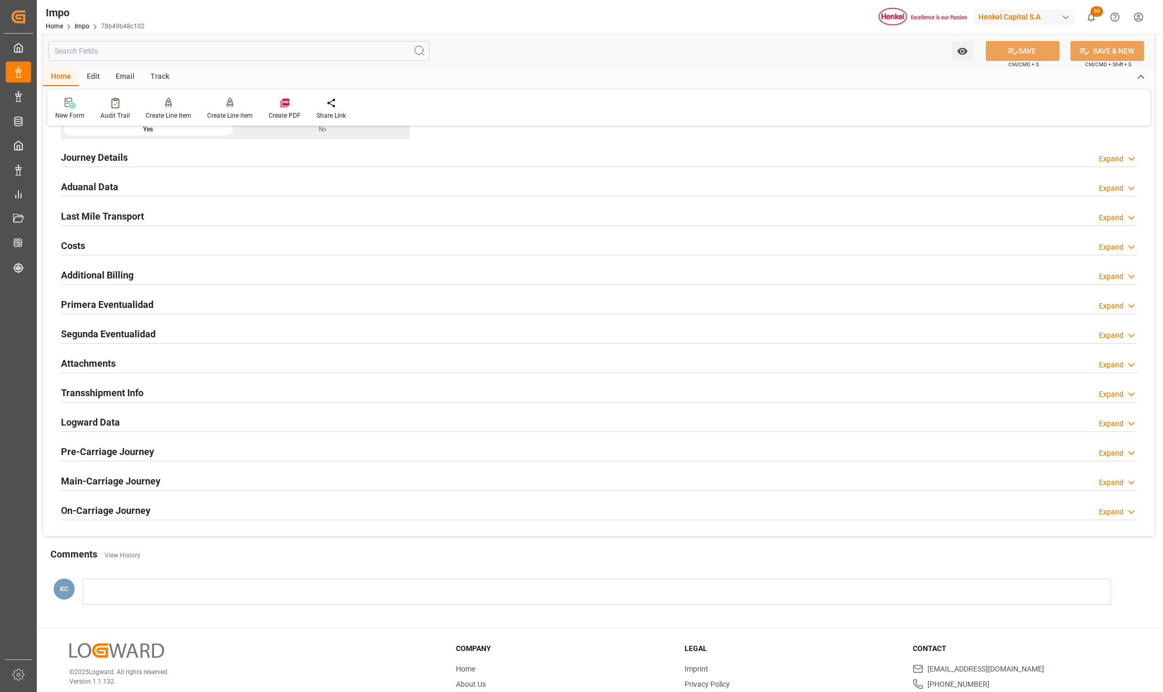
click at [75, 366] on h2 "Attachments" at bounding box center [88, 363] width 55 height 14
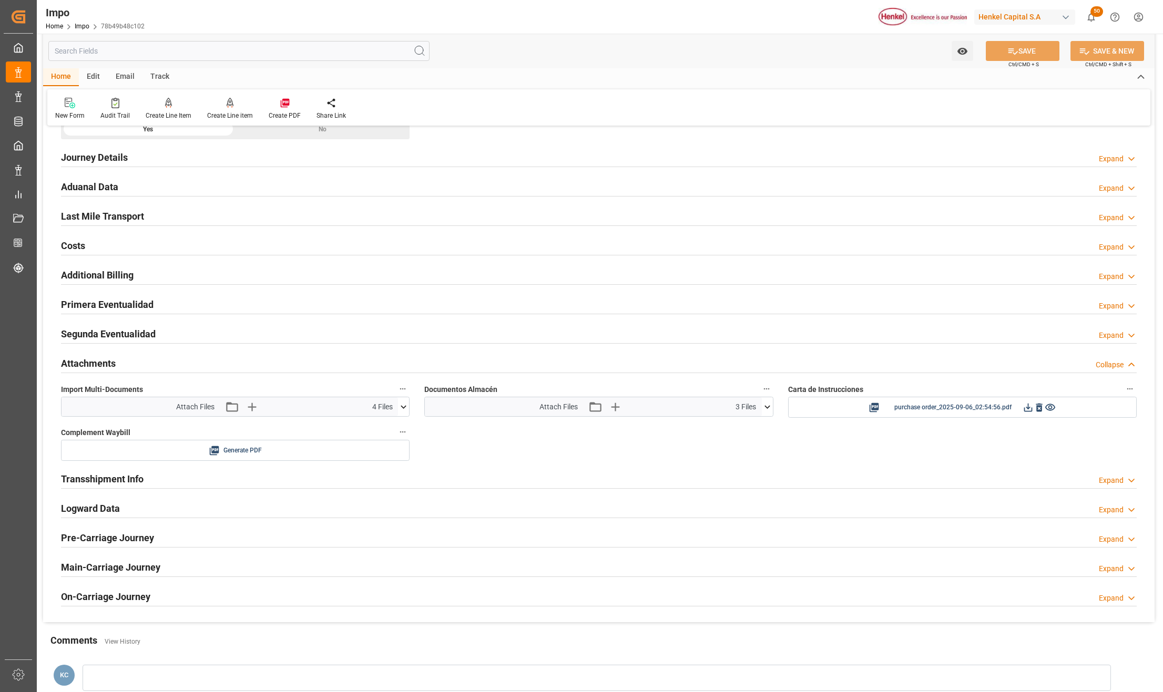
click at [400, 408] on icon at bounding box center [403, 407] width 11 height 11
click at [394, 464] on icon at bounding box center [397, 459] width 11 height 11
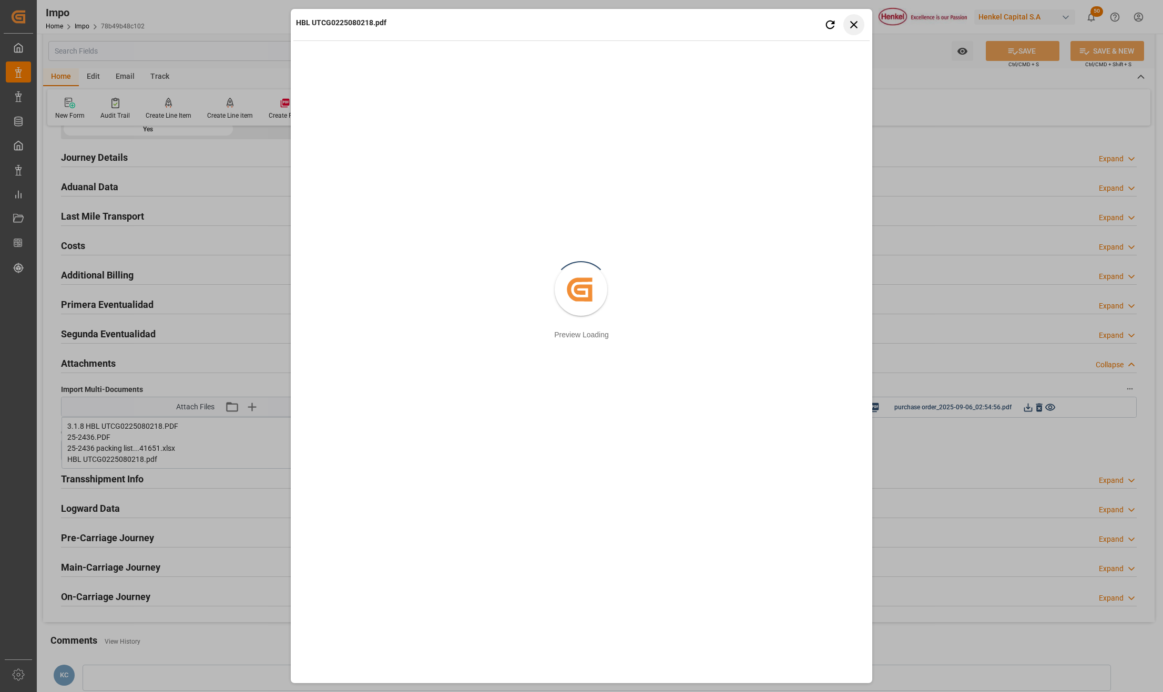
drag, startPoint x: 848, startPoint y: 24, endPoint x: 921, endPoint y: 169, distance: 163.1
click at [848, 24] on icon "button" at bounding box center [853, 24] width 13 height 13
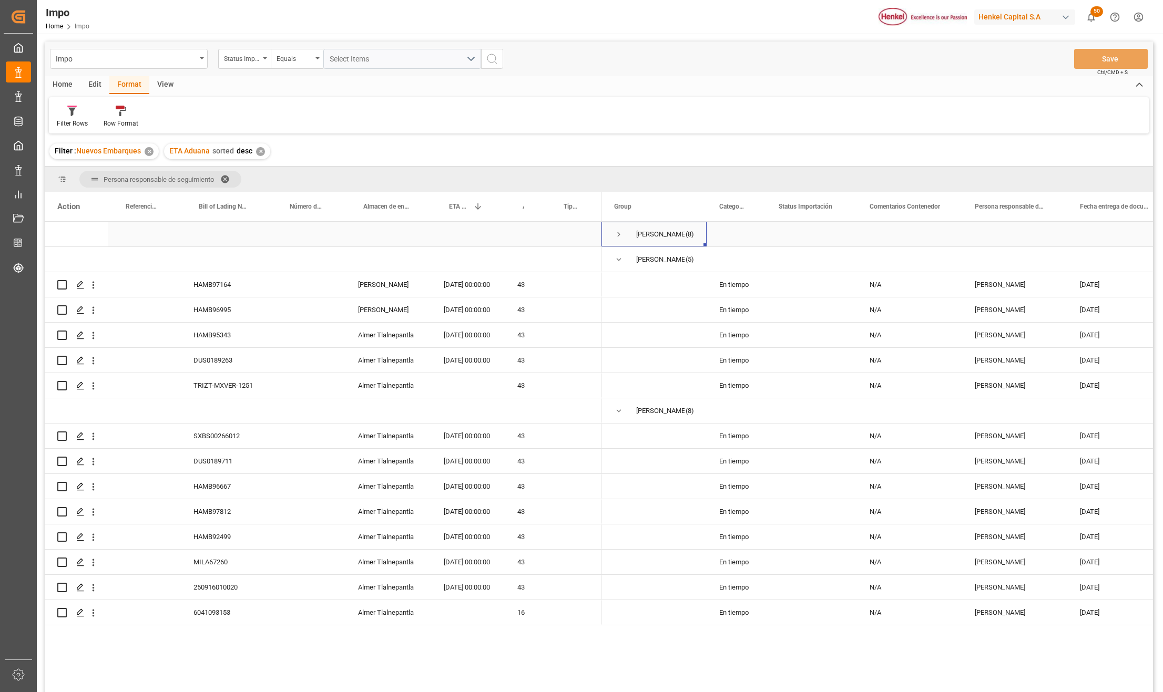
click at [617, 230] on span "Press SPACE to select this row." at bounding box center [618, 234] width 9 height 9
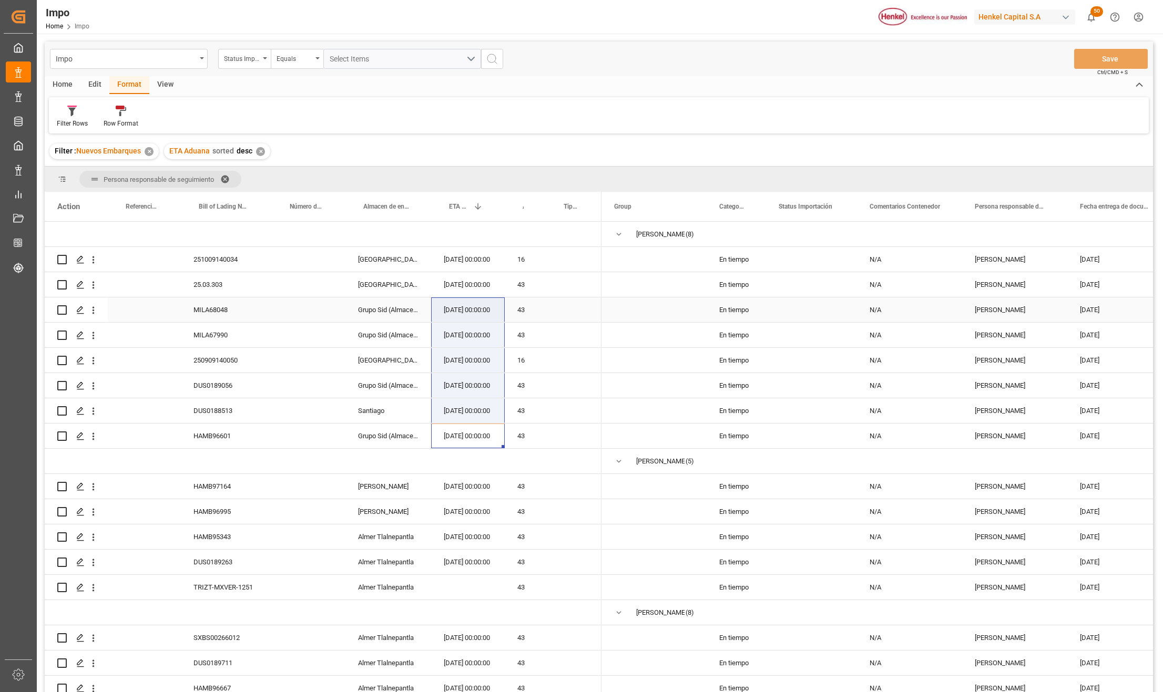
drag, startPoint x: 478, startPoint y: 436, endPoint x: 475, endPoint y: 303, distance: 133.5
click at [475, 303] on div "HAMB97164 [PERSON_NAME] [DATE] 00:00:00 43 HAMB96995 [PERSON_NAME] [DATE] 00:00…" at bounding box center [323, 525] width 557 height 606
drag, startPoint x: 476, startPoint y: 431, endPoint x: 486, endPoint y: 289, distance: 142.2
click at [486, 289] on div "HAMB97164 [PERSON_NAME] [DATE] 00:00:00 43 HAMB96995 [PERSON_NAME] [DATE] 00:00…" at bounding box center [323, 525] width 557 height 606
